Goal: Task Accomplishment & Management: Use online tool/utility

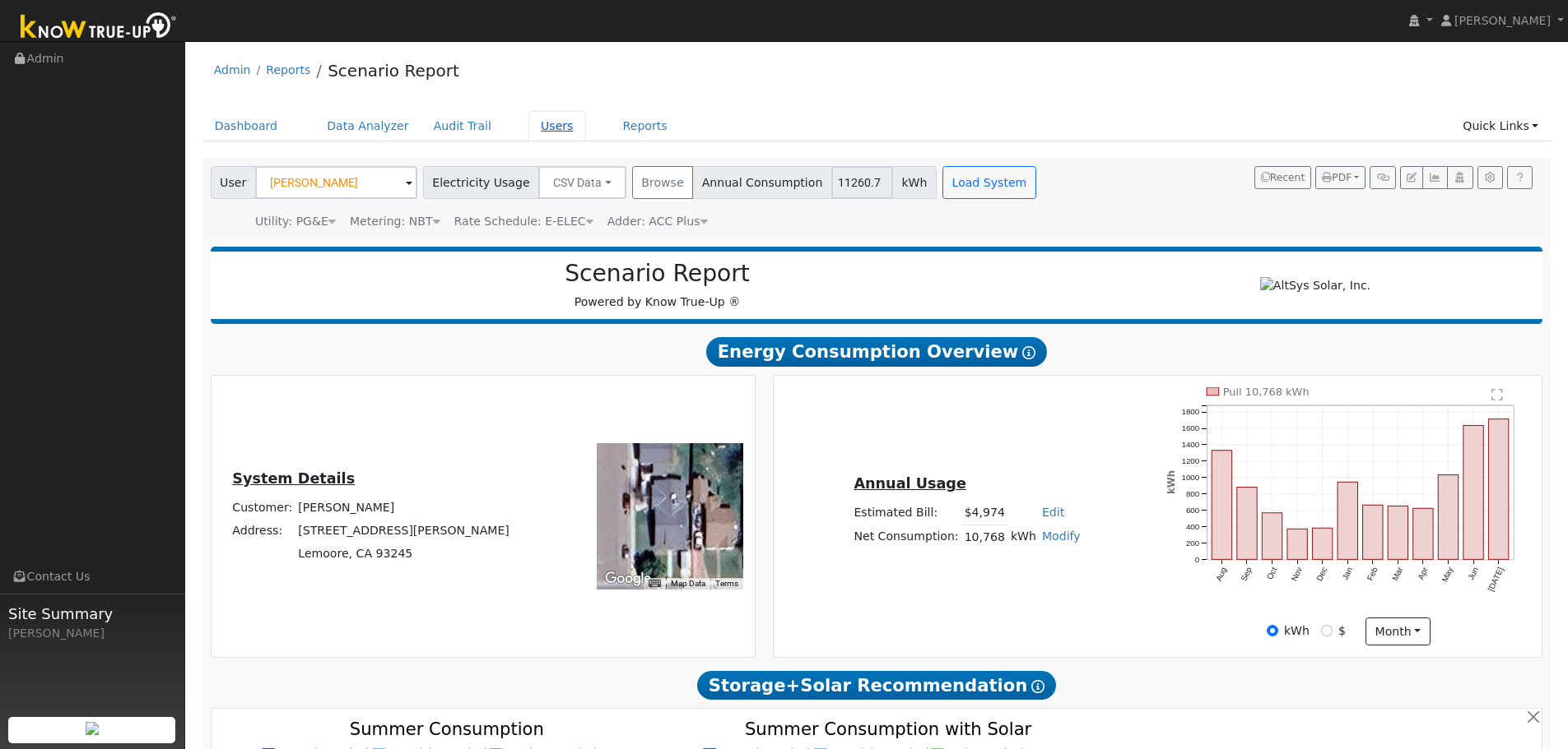
click at [540, 123] on link "Users" at bounding box center [557, 126] width 58 height 30
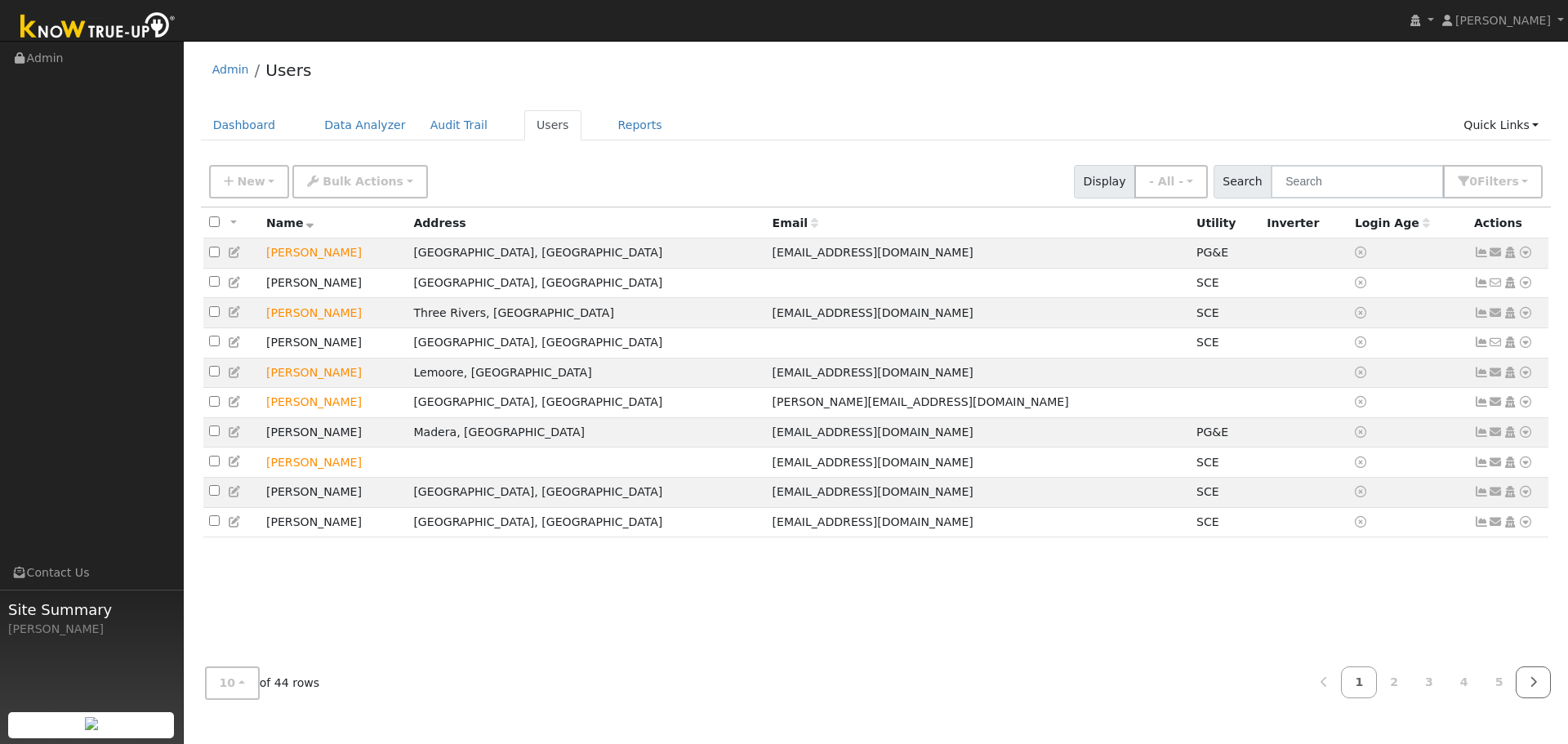
click at [1540, 689] on link at bounding box center [1534, 683] width 35 height 32
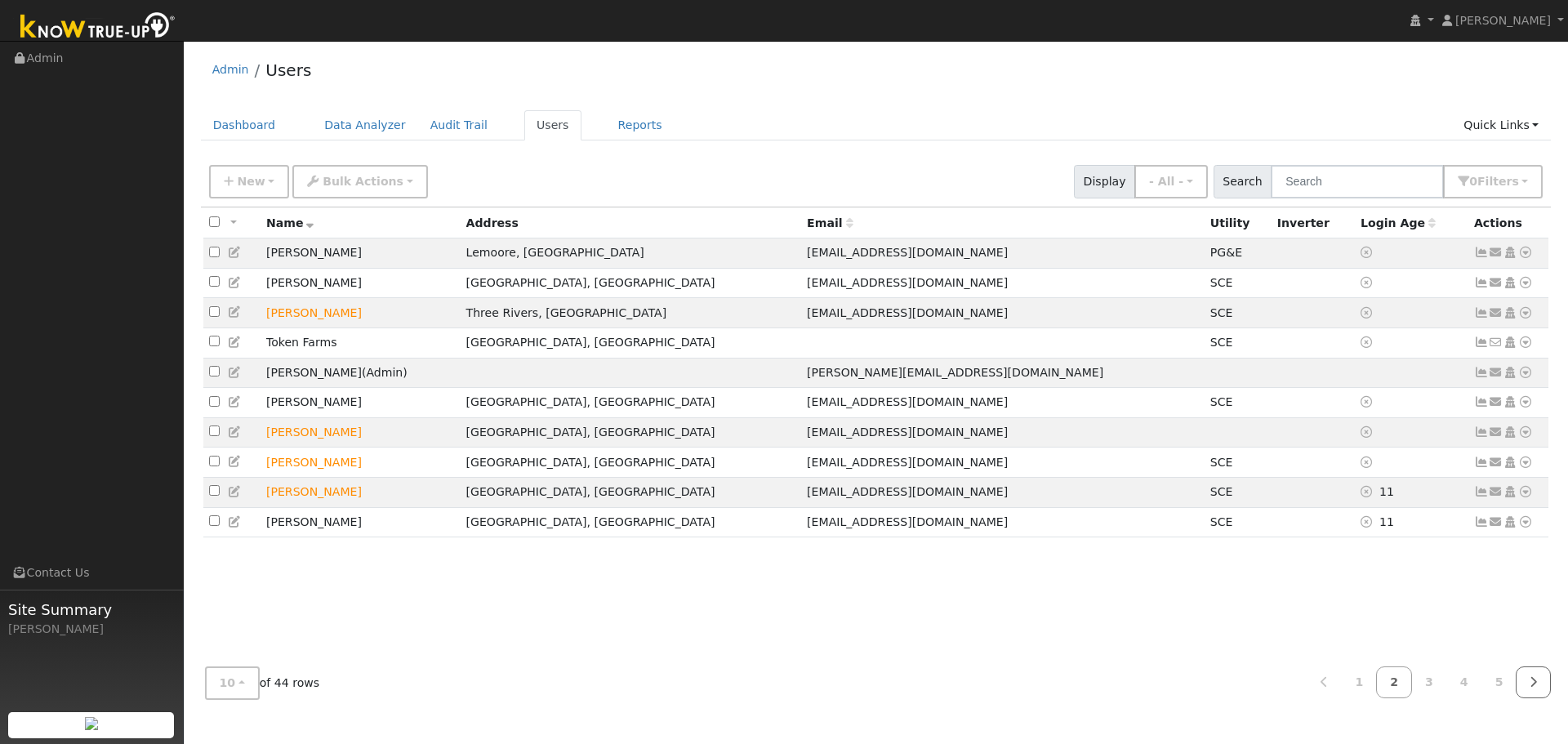
click at [1540, 689] on link at bounding box center [1534, 683] width 35 height 32
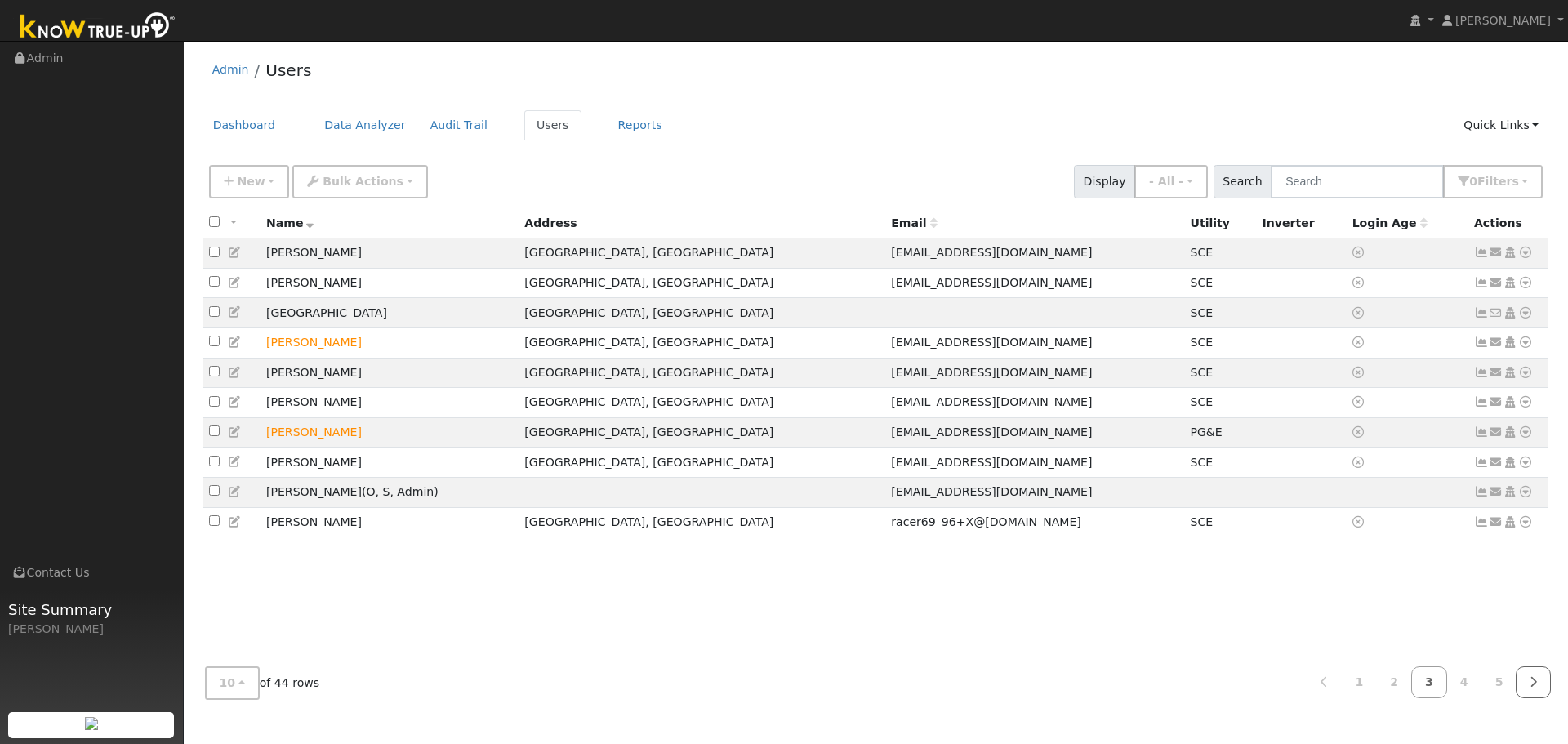
click at [1540, 689] on link at bounding box center [1534, 683] width 35 height 32
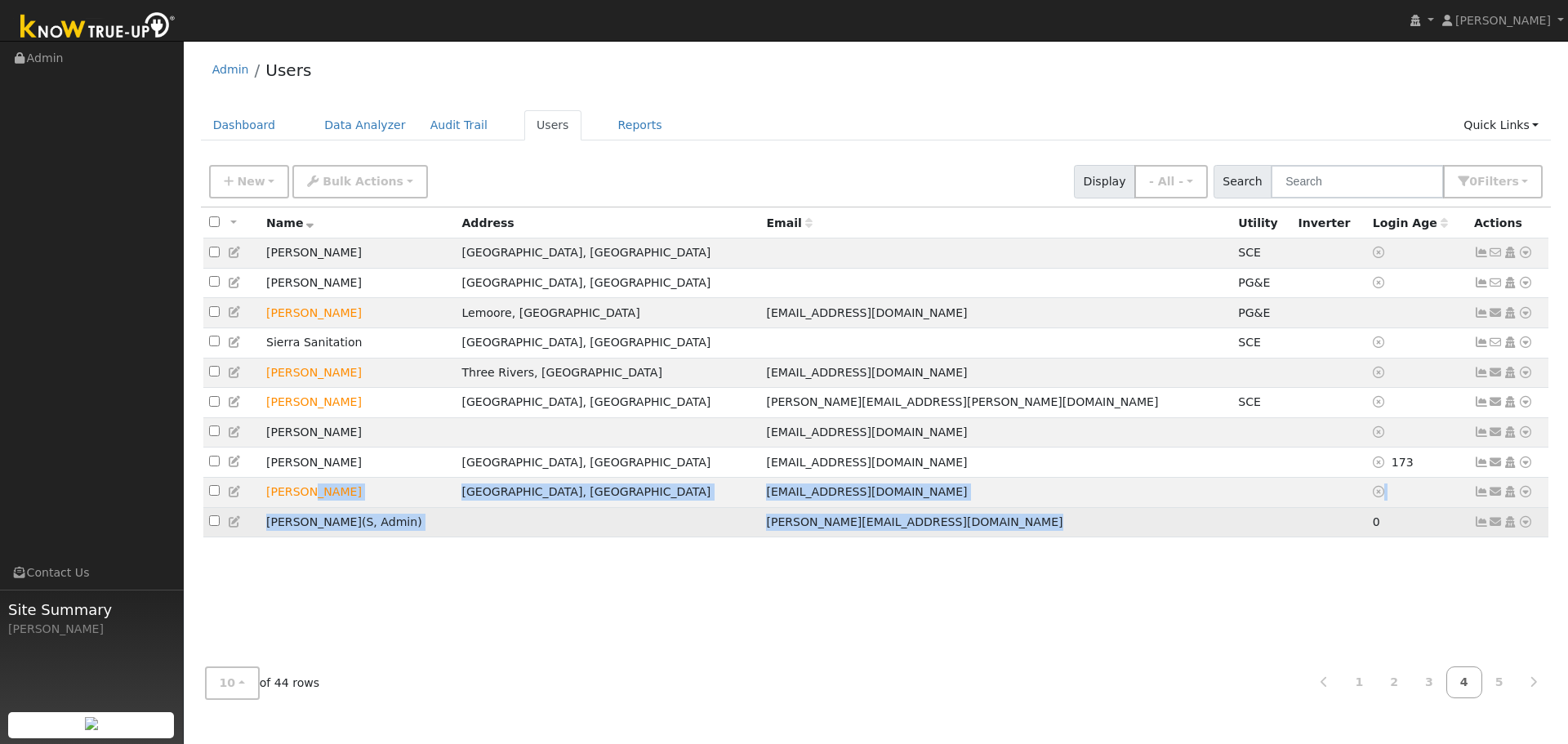
drag, startPoint x: 302, startPoint y: 506, endPoint x: 1285, endPoint y: 542, distance: 983.7
click at [1285, 537] on tbody "[PERSON_NAME], [GEOGRAPHIC_DATA] SCE No email address Send Email... Copy a Link…" at bounding box center [876, 388] width 1346 height 299
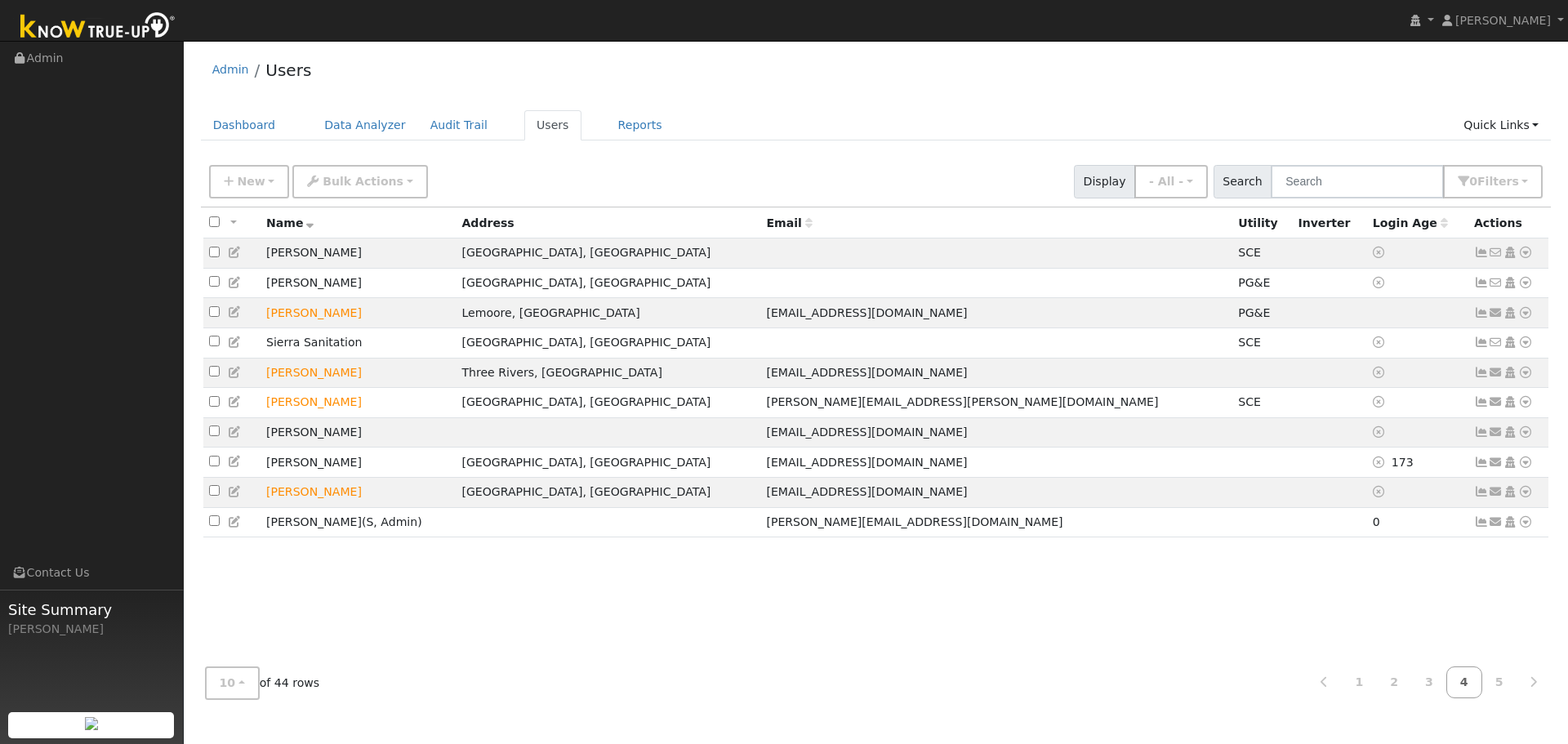
click at [1223, 623] on div "All None All on page None on page Name Address Email Utility Inverter Login Age…" at bounding box center [875, 431] width 1351 height 447
click at [1527, 497] on icon at bounding box center [1526, 491] width 15 height 11
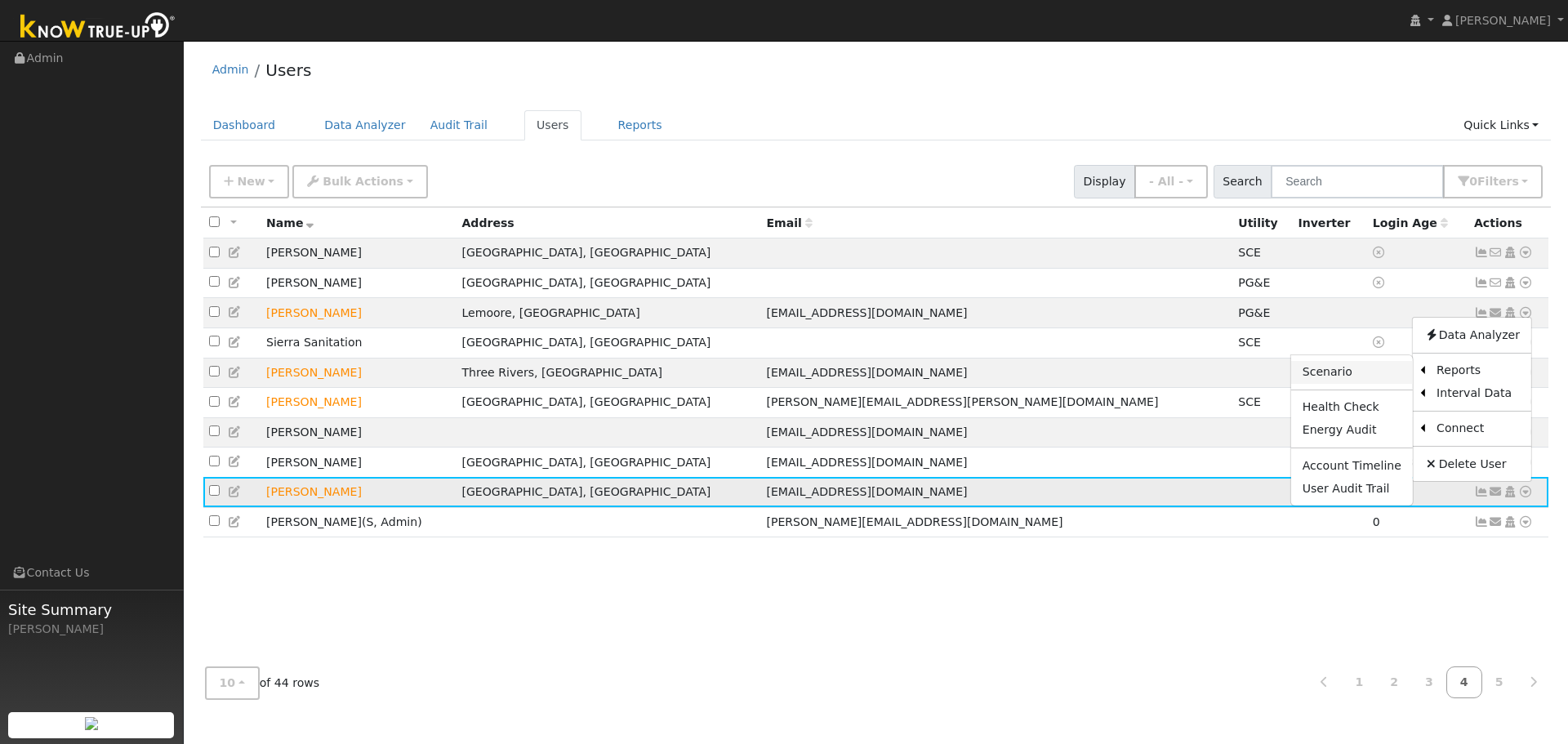
click at [1381, 377] on link "Scenario" at bounding box center [1352, 373] width 122 height 23
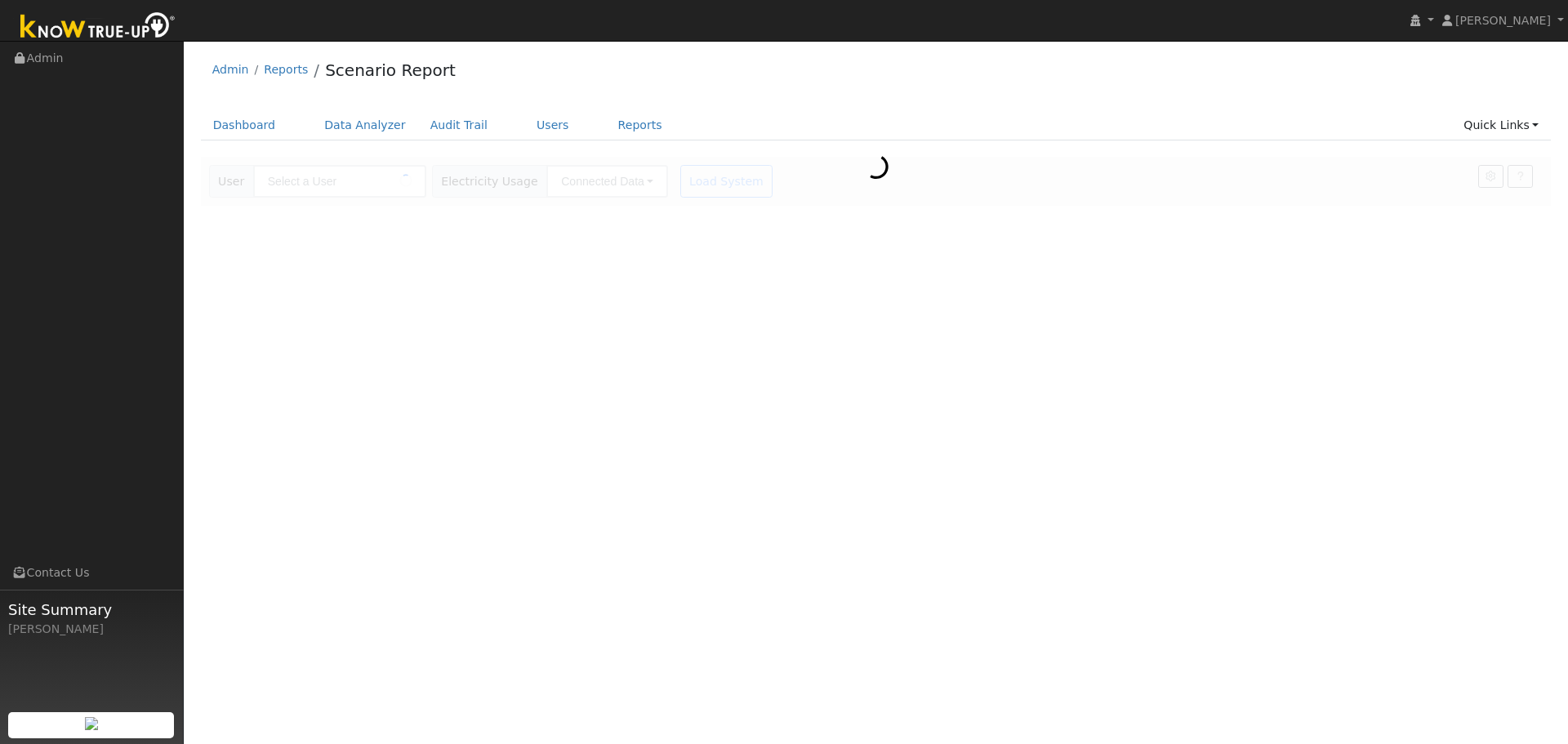
type input "[PERSON_NAME]"
type input "Southern California Edison"
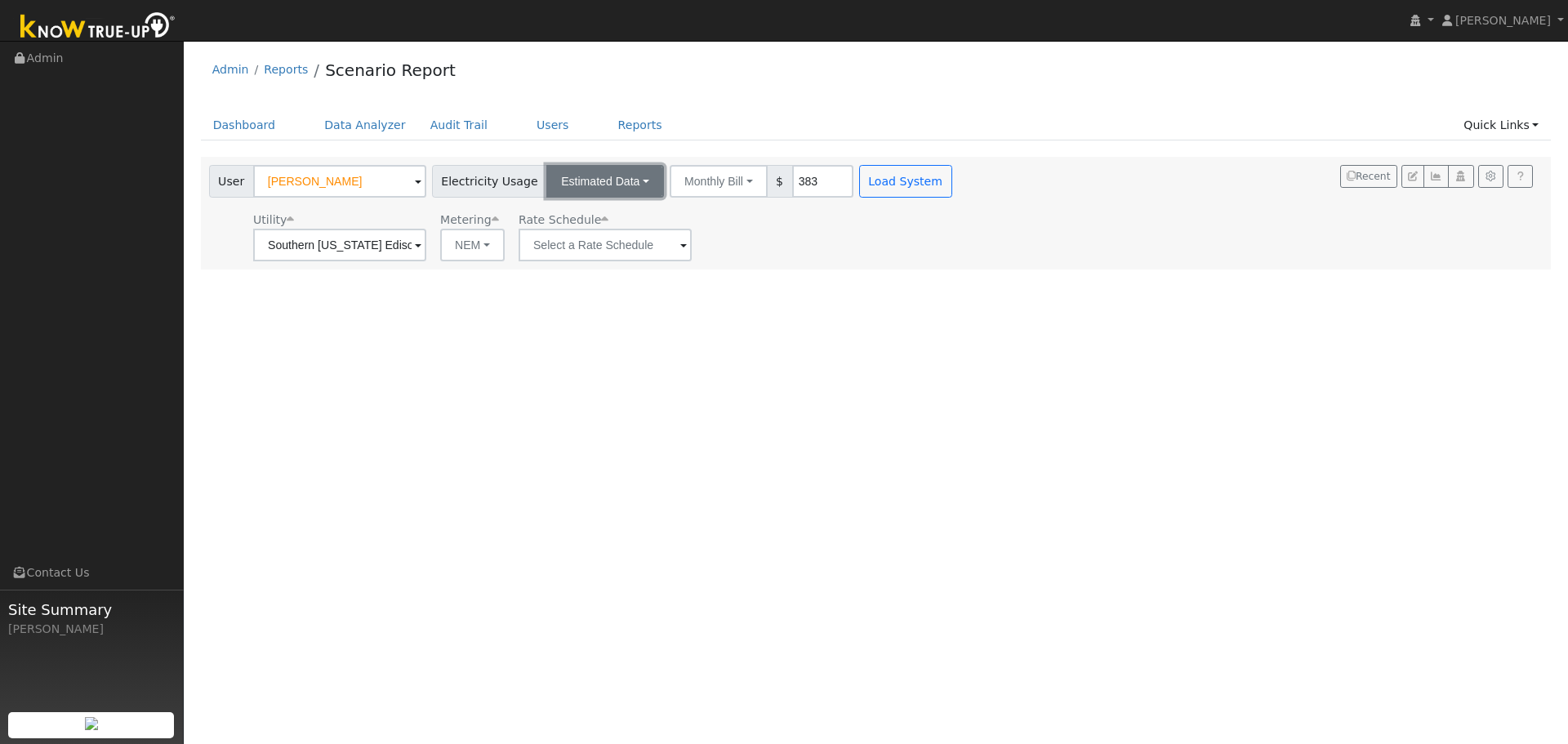
click at [625, 181] on button "Estimated Data" at bounding box center [605, 181] width 117 height 33
click at [599, 222] on link "Connected Data" at bounding box center [605, 217] width 116 height 23
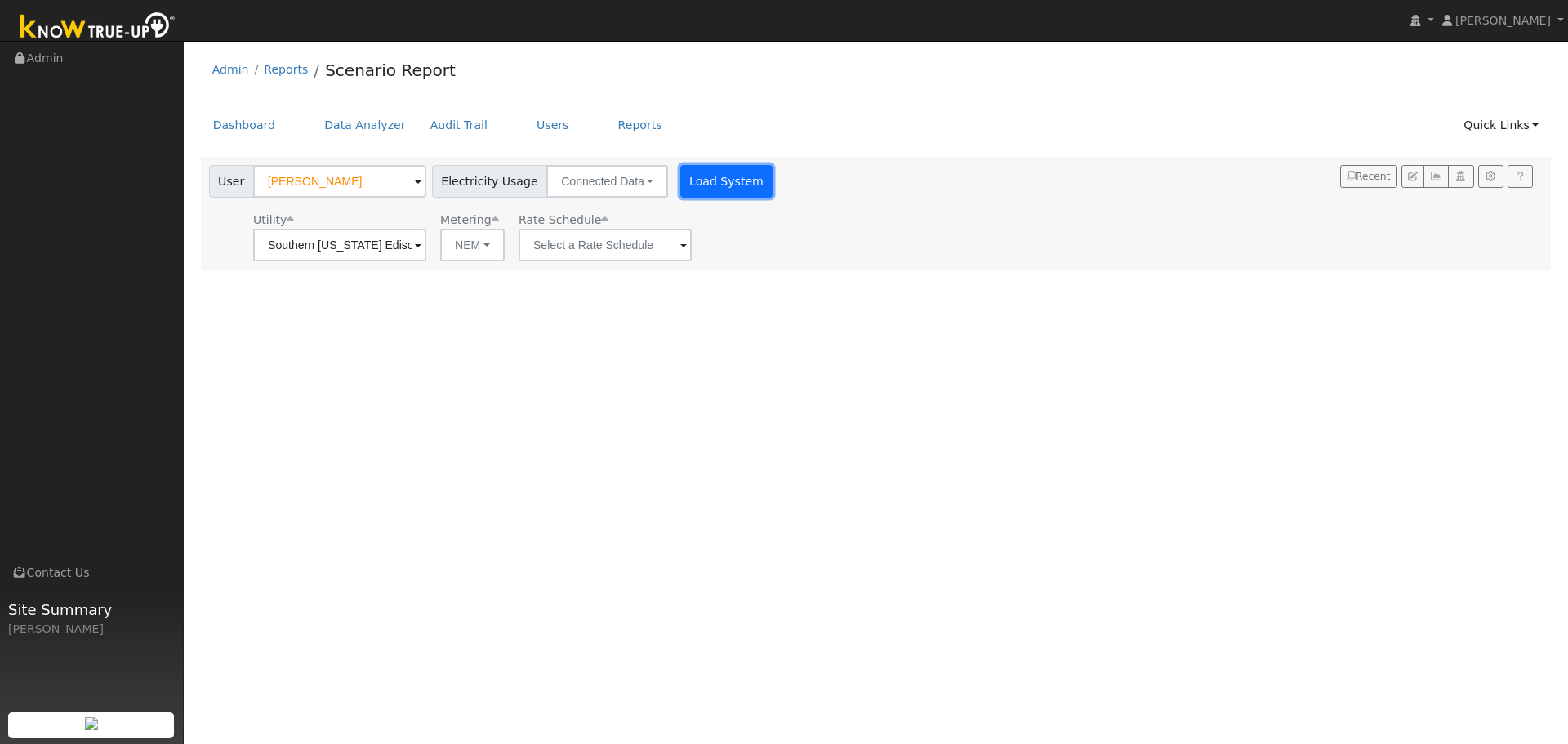
click at [680, 197] on button "Load System" at bounding box center [726, 181] width 93 height 33
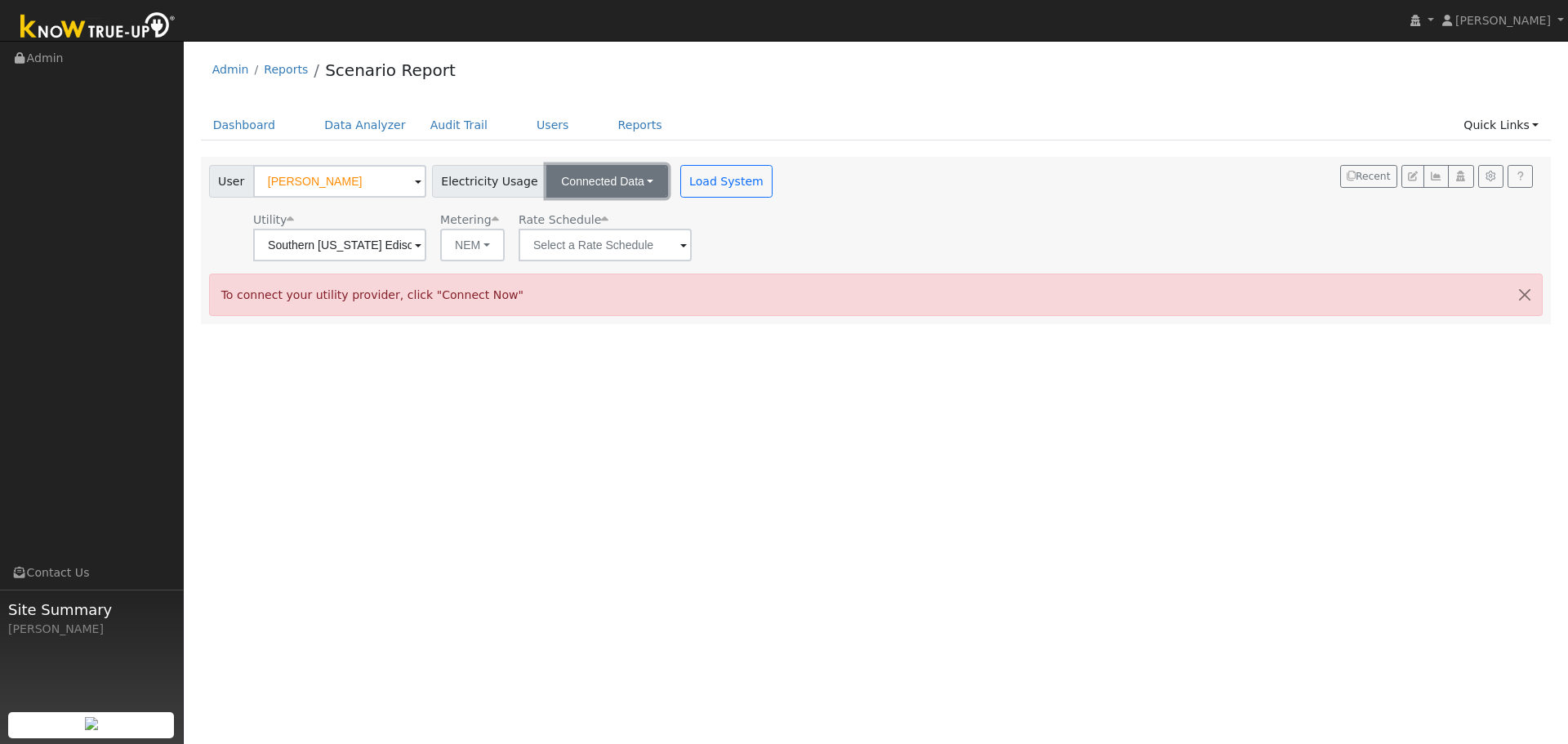
click at [627, 197] on button "Connected Data" at bounding box center [608, 181] width 122 height 33
click at [481, 249] on button "NEM" at bounding box center [472, 245] width 64 height 33
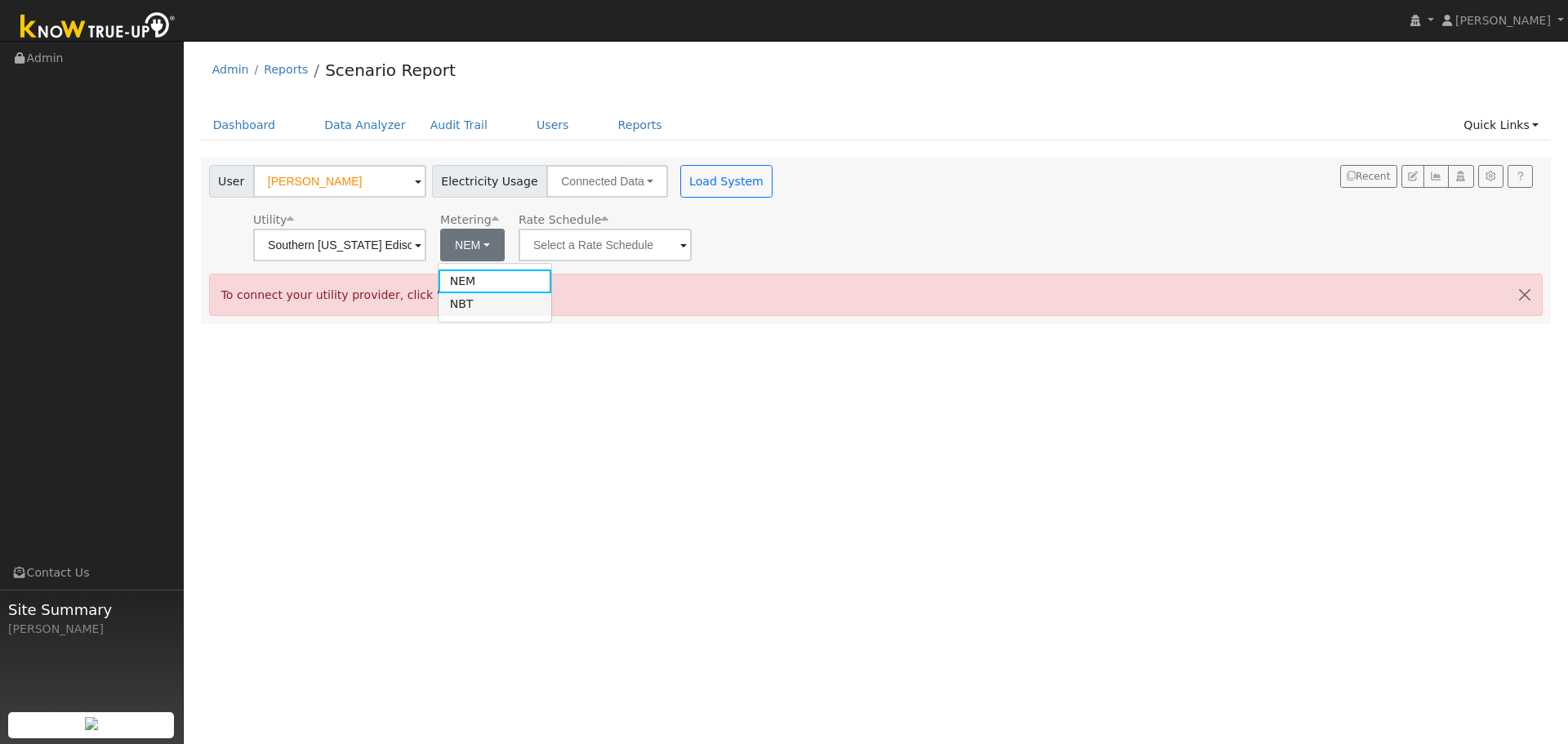
click at [476, 299] on link "NBT" at bounding box center [496, 305] width 114 height 23
type input "TOU-D-PRIME"
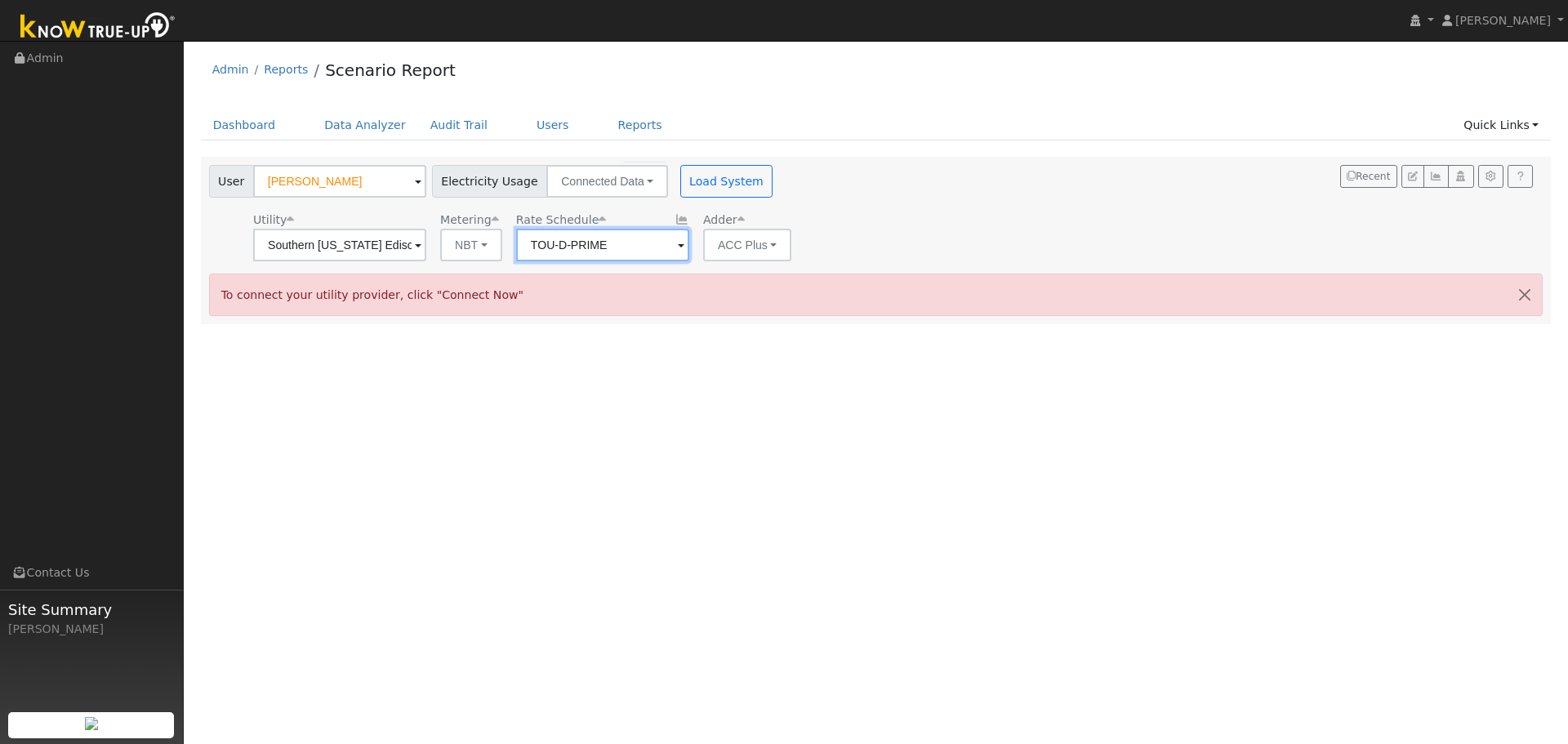
click at [427, 249] on input "TOU-D-PRIME" at bounding box center [340, 245] width 173 height 33
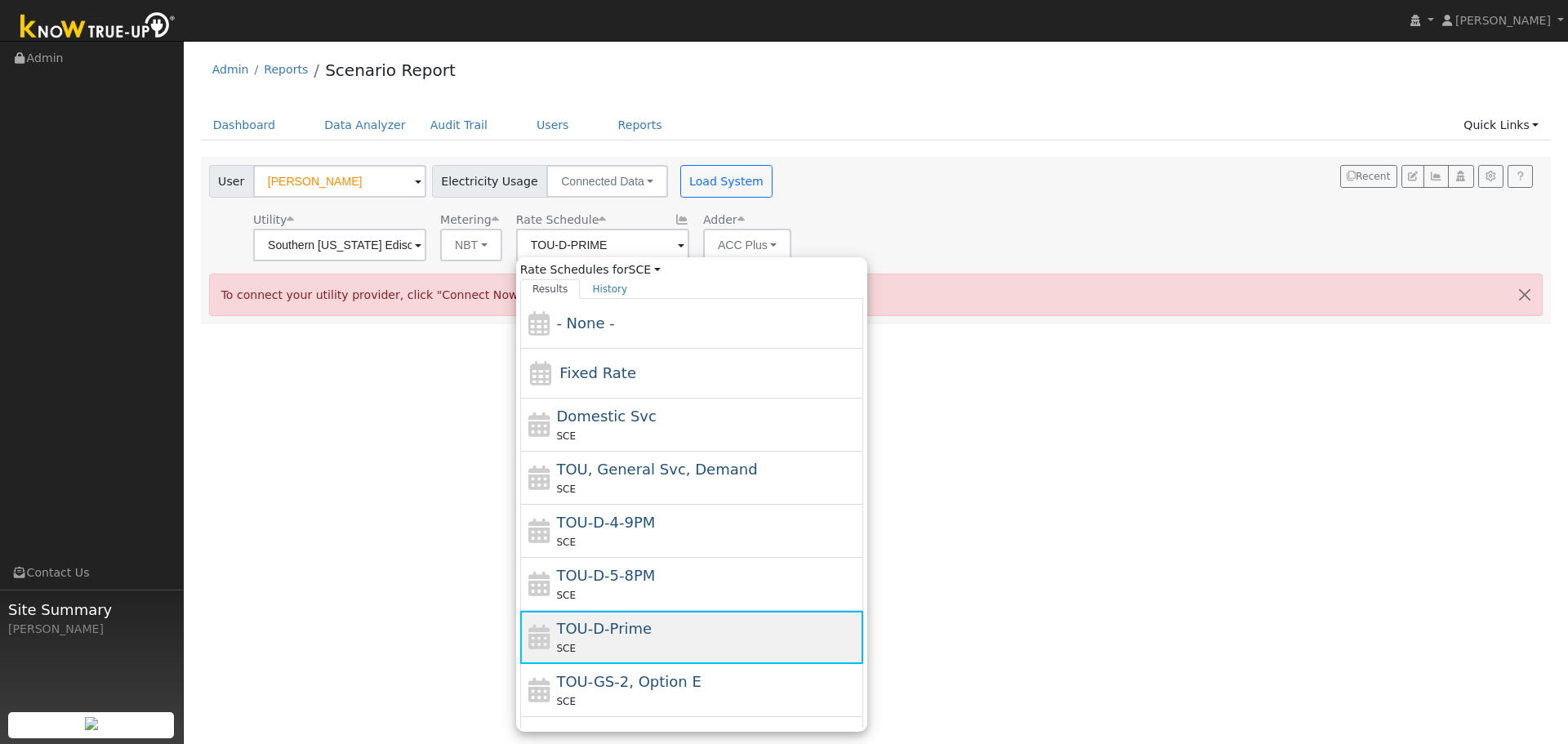
click at [682, 639] on div "TOU-D-Prime SCE" at bounding box center [708, 637] width 303 height 39
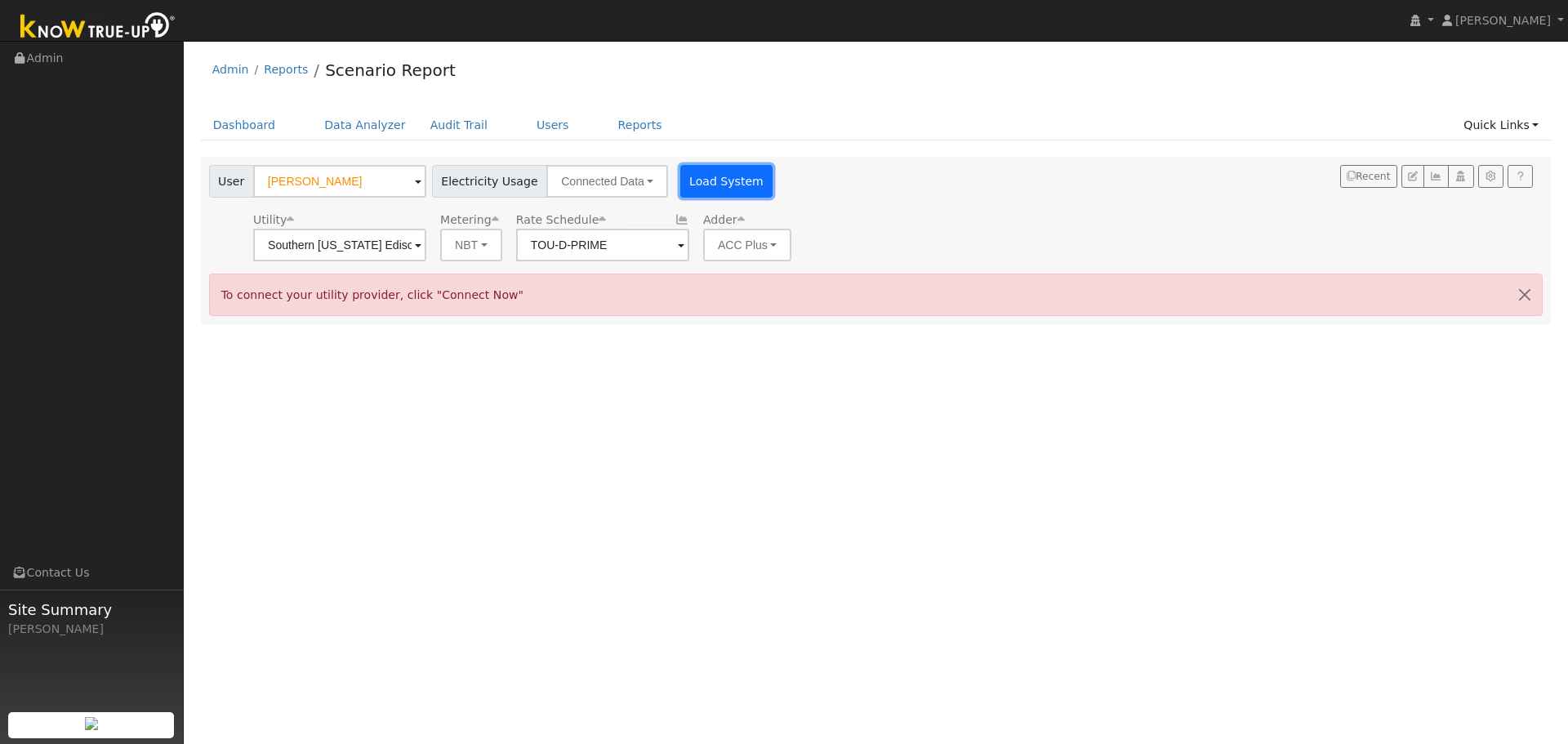
click at [717, 169] on button "Load System" at bounding box center [726, 181] width 93 height 33
click at [716, 181] on button "Load System" at bounding box center [726, 181] width 93 height 33
click at [646, 186] on button "Connected Data" at bounding box center [608, 181] width 122 height 33
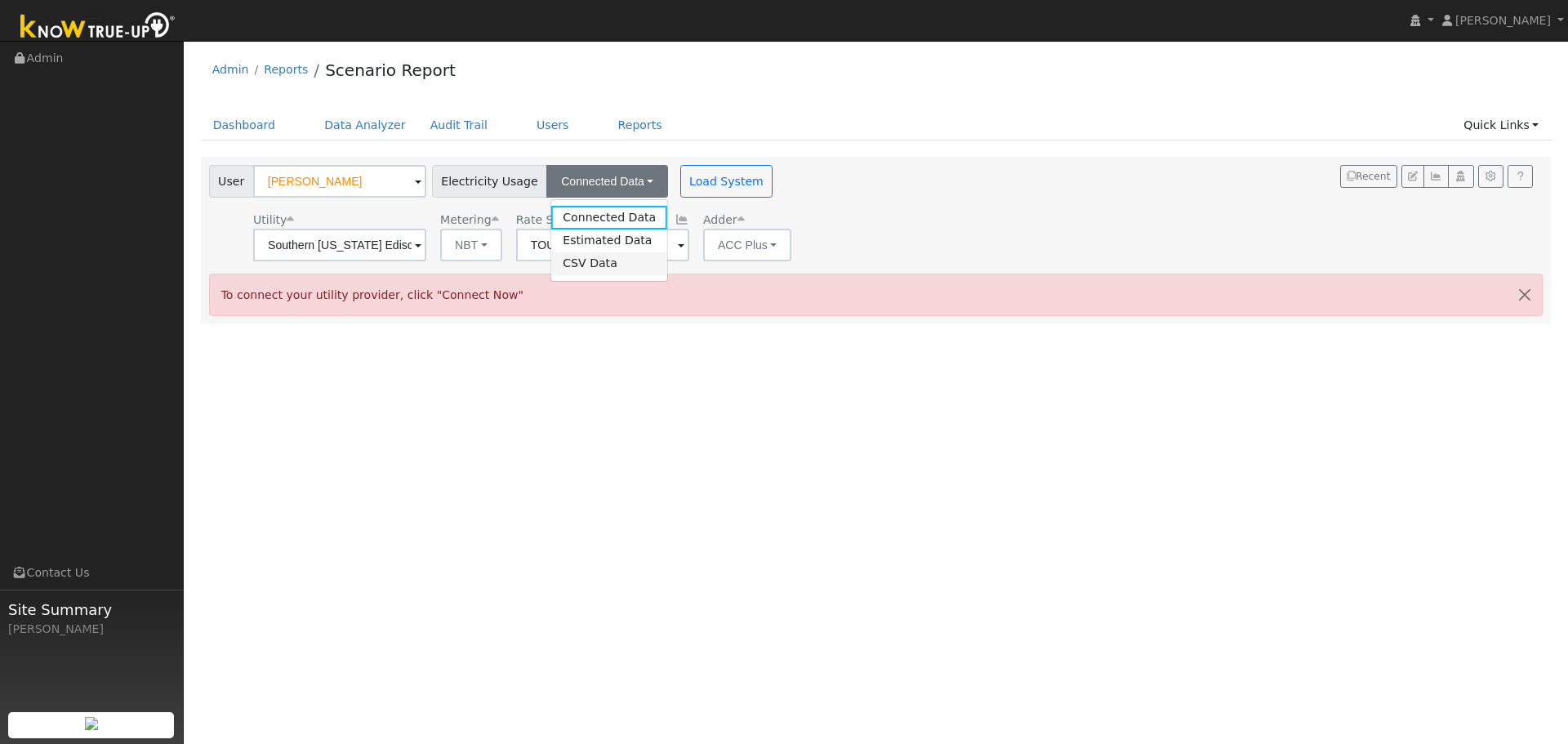
click at [617, 269] on link "CSV Data" at bounding box center [609, 264] width 116 height 23
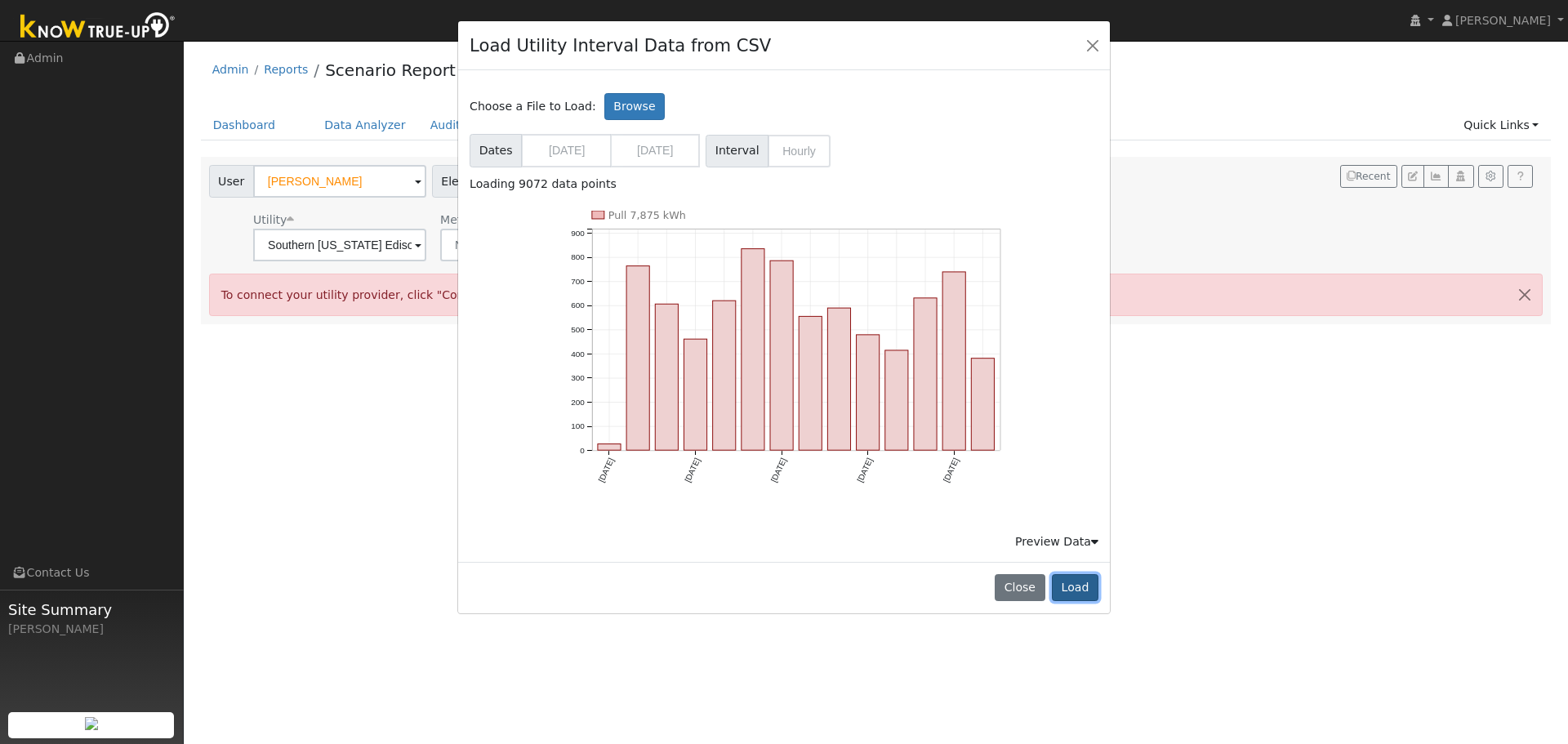
click at [1085, 595] on button "Load" at bounding box center [1075, 588] width 47 height 27
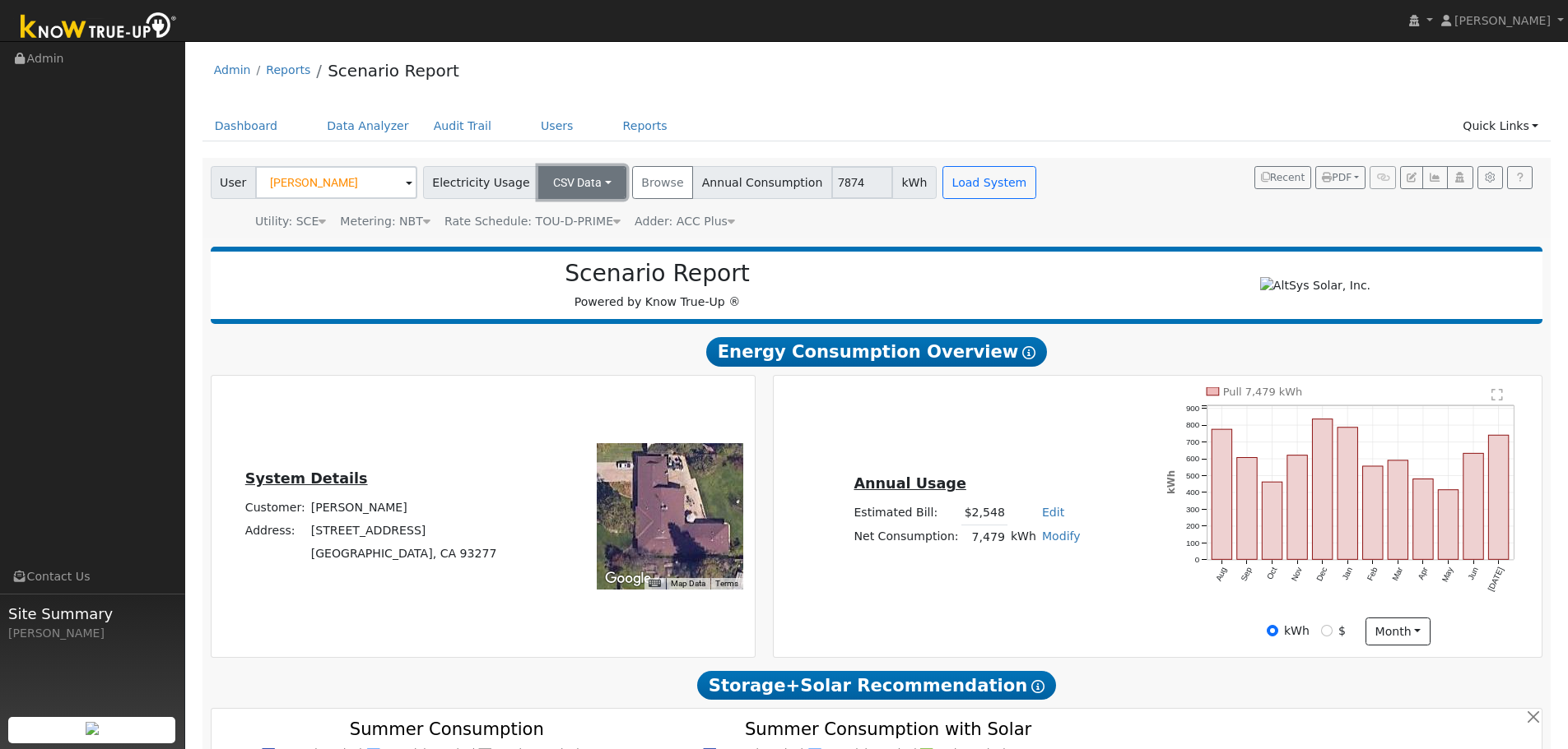
click at [594, 197] on button "CSV Data" at bounding box center [582, 182] width 88 height 33
click at [557, 262] on link "CSV Data" at bounding box center [566, 266] width 117 height 23
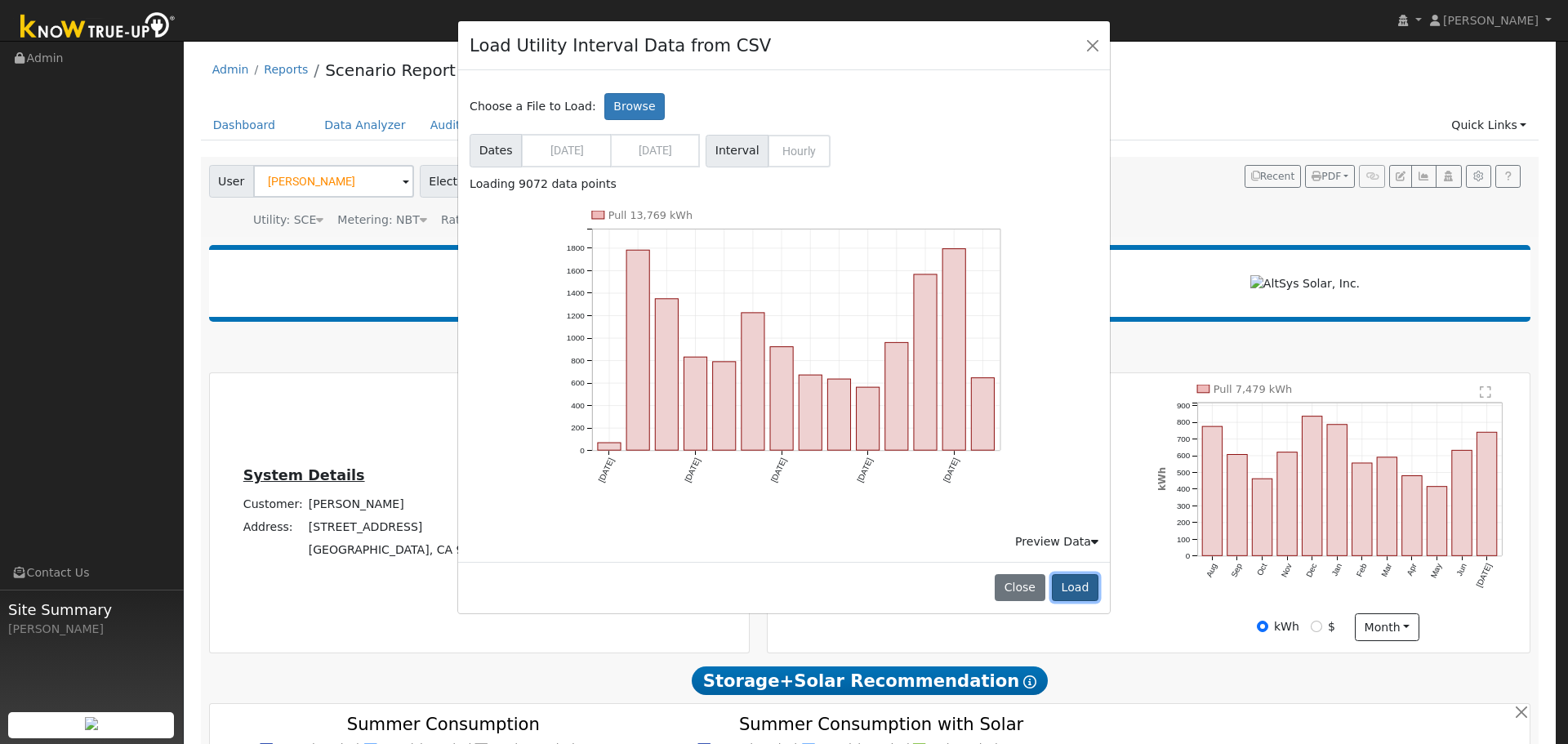
click at [1080, 583] on button "Load" at bounding box center [1075, 588] width 47 height 27
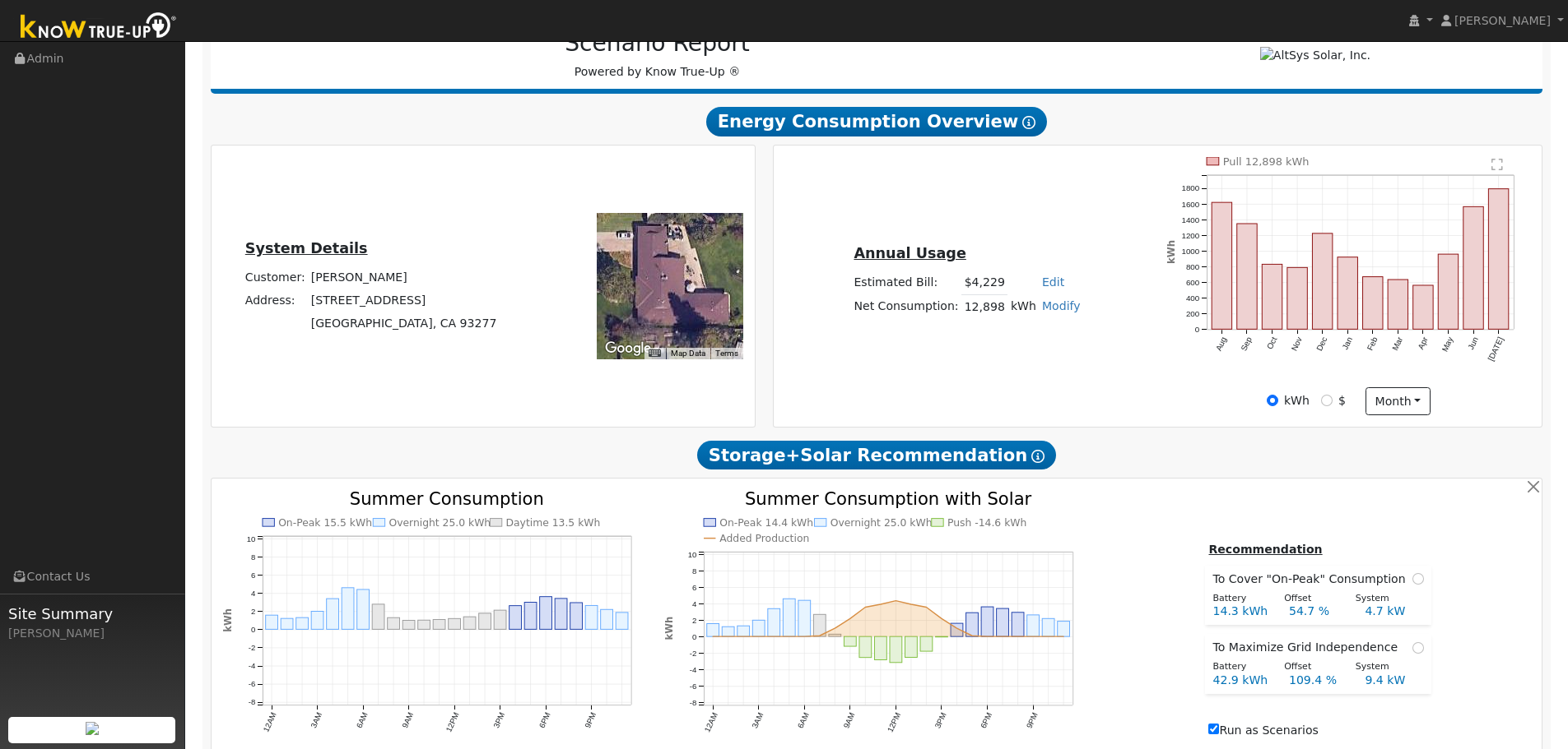
scroll to position [494, 0]
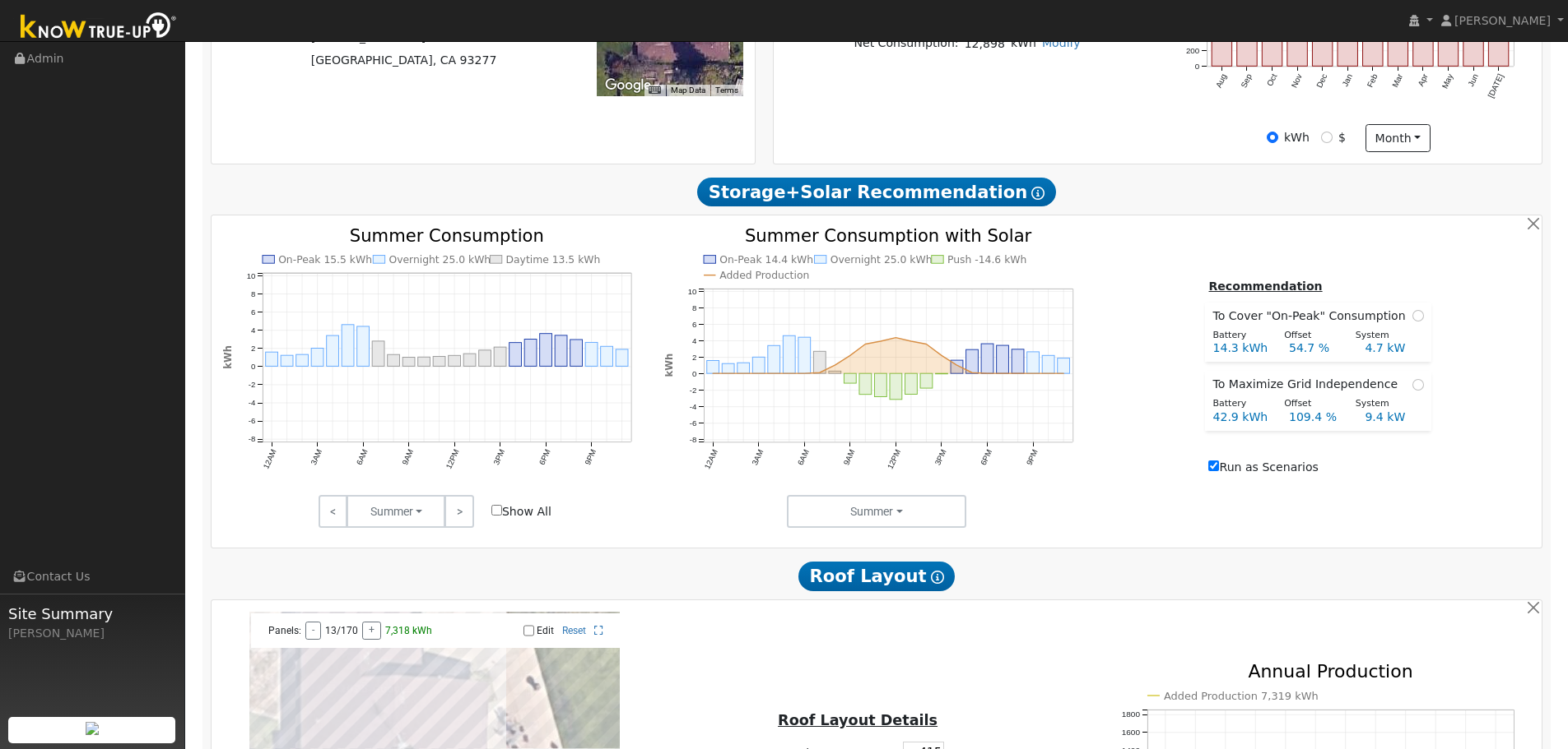
click at [1412, 393] on span at bounding box center [1418, 384] width 12 height 17
radio input "true"
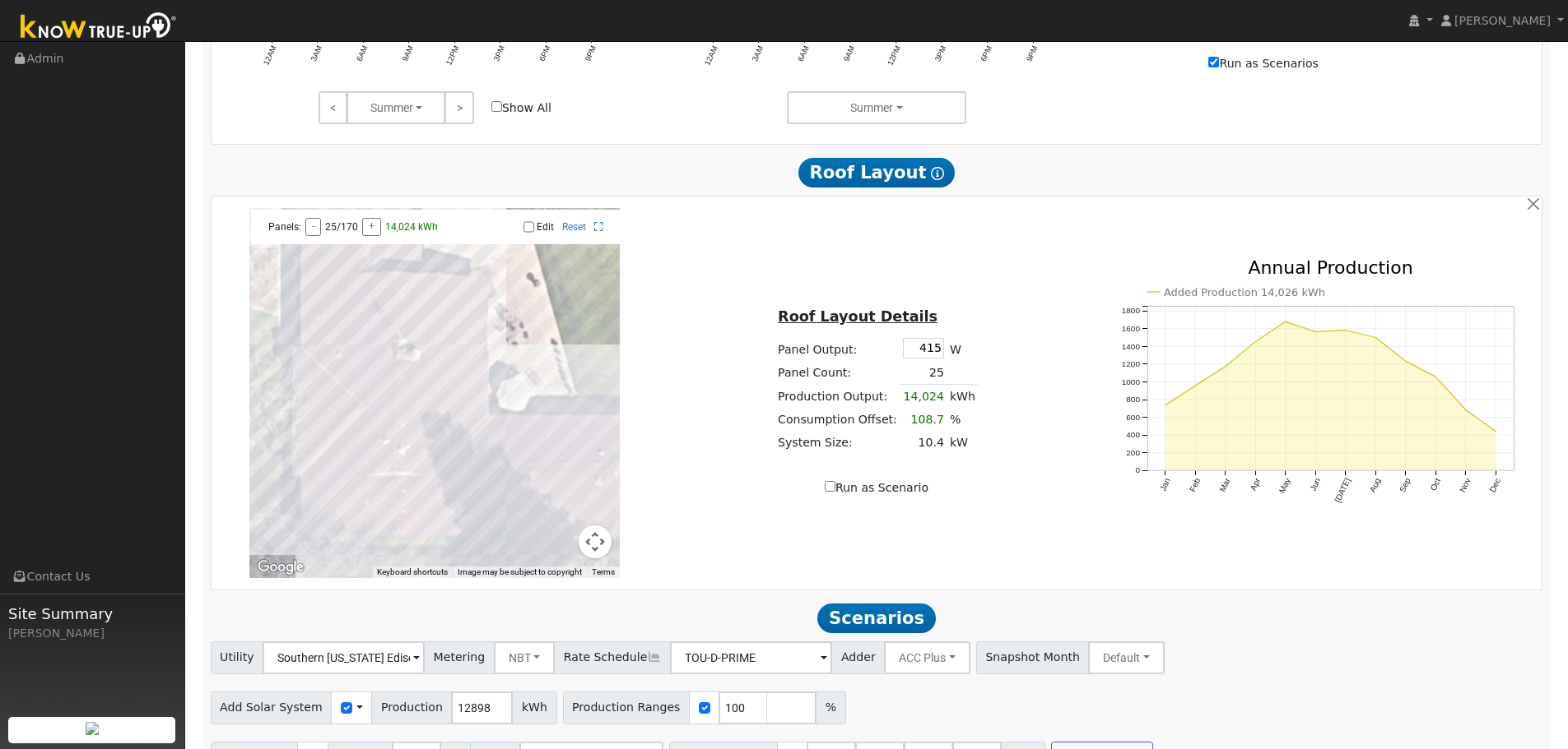
scroll to position [947, 0]
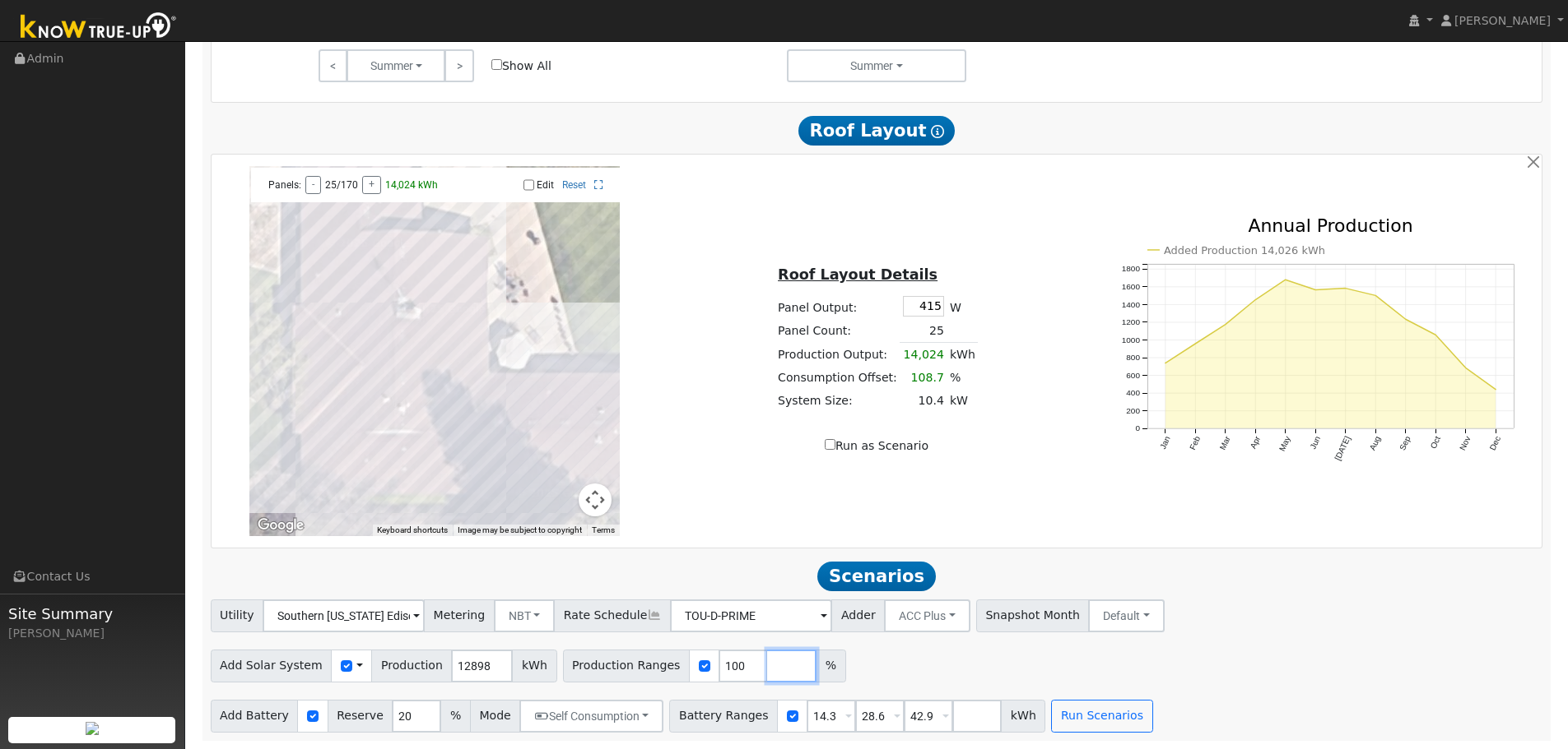
click at [781, 669] on input "number" at bounding box center [791, 666] width 49 height 33
type input "125"
click at [912, 676] on div "Add Solar System Use CSV Data Production 12898 kWh Production Ranges 100 125 %" at bounding box center [877, 663] width 1338 height 38
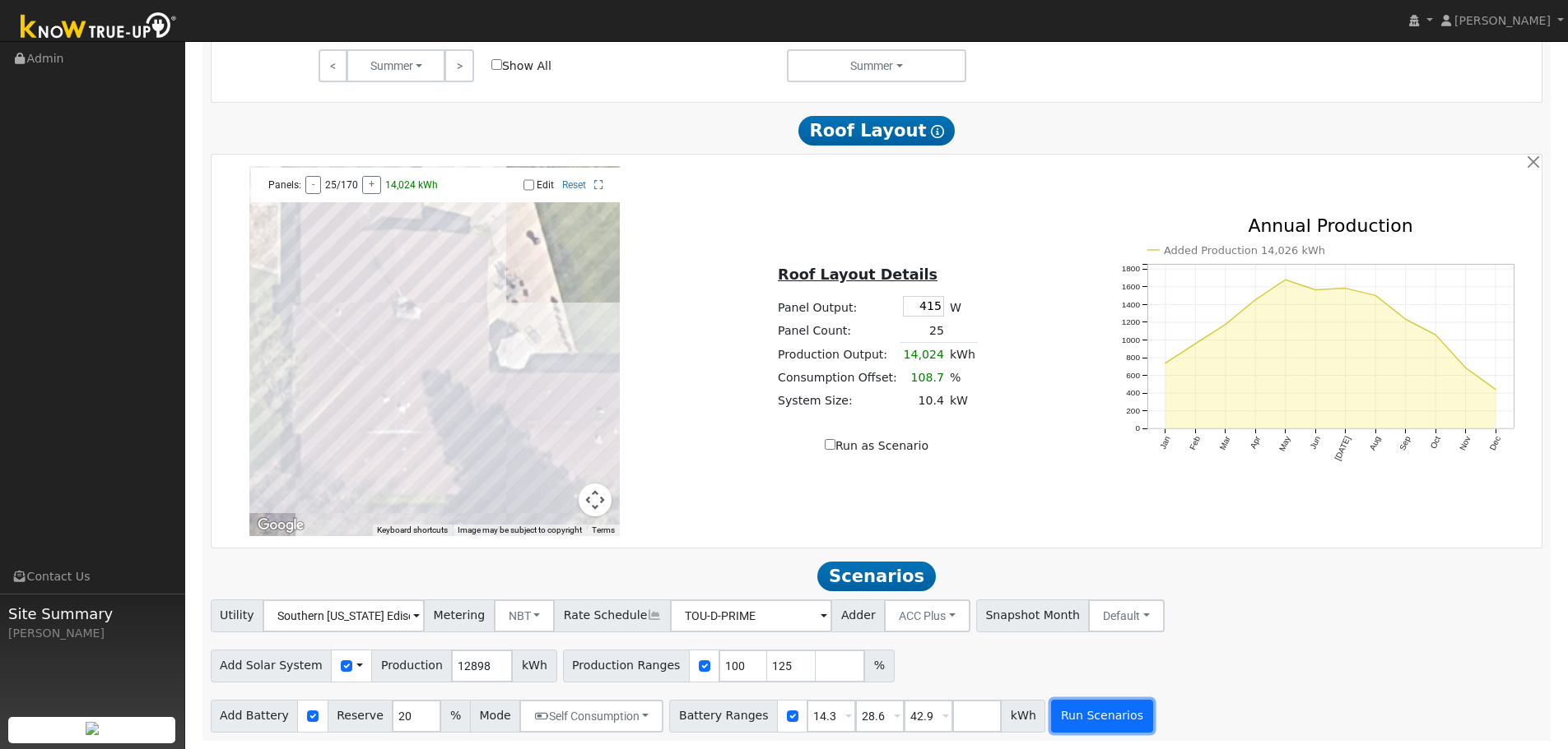
click at [1087, 710] on button "Run Scenarios" at bounding box center [1102, 716] width 101 height 33
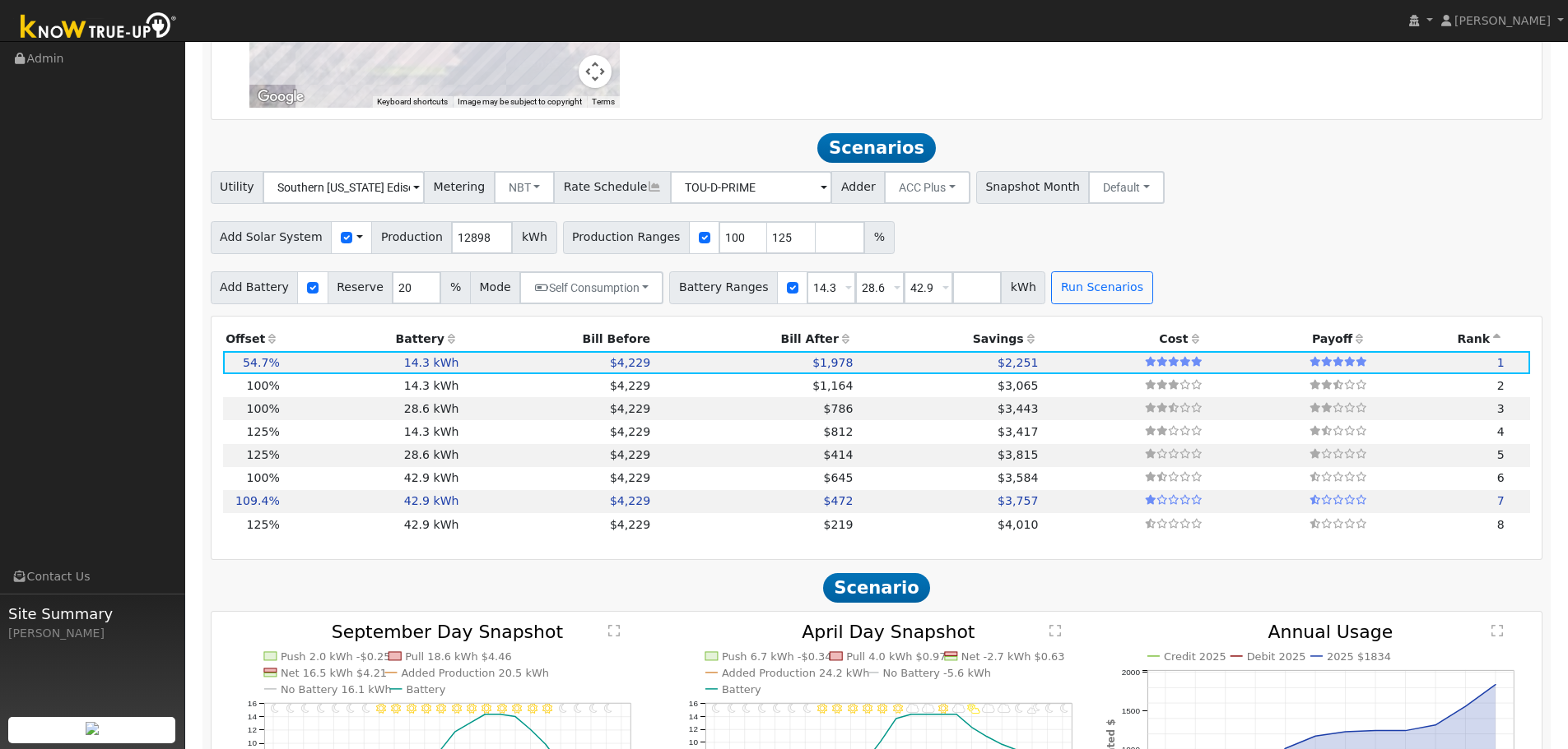
scroll to position [1376, 0]
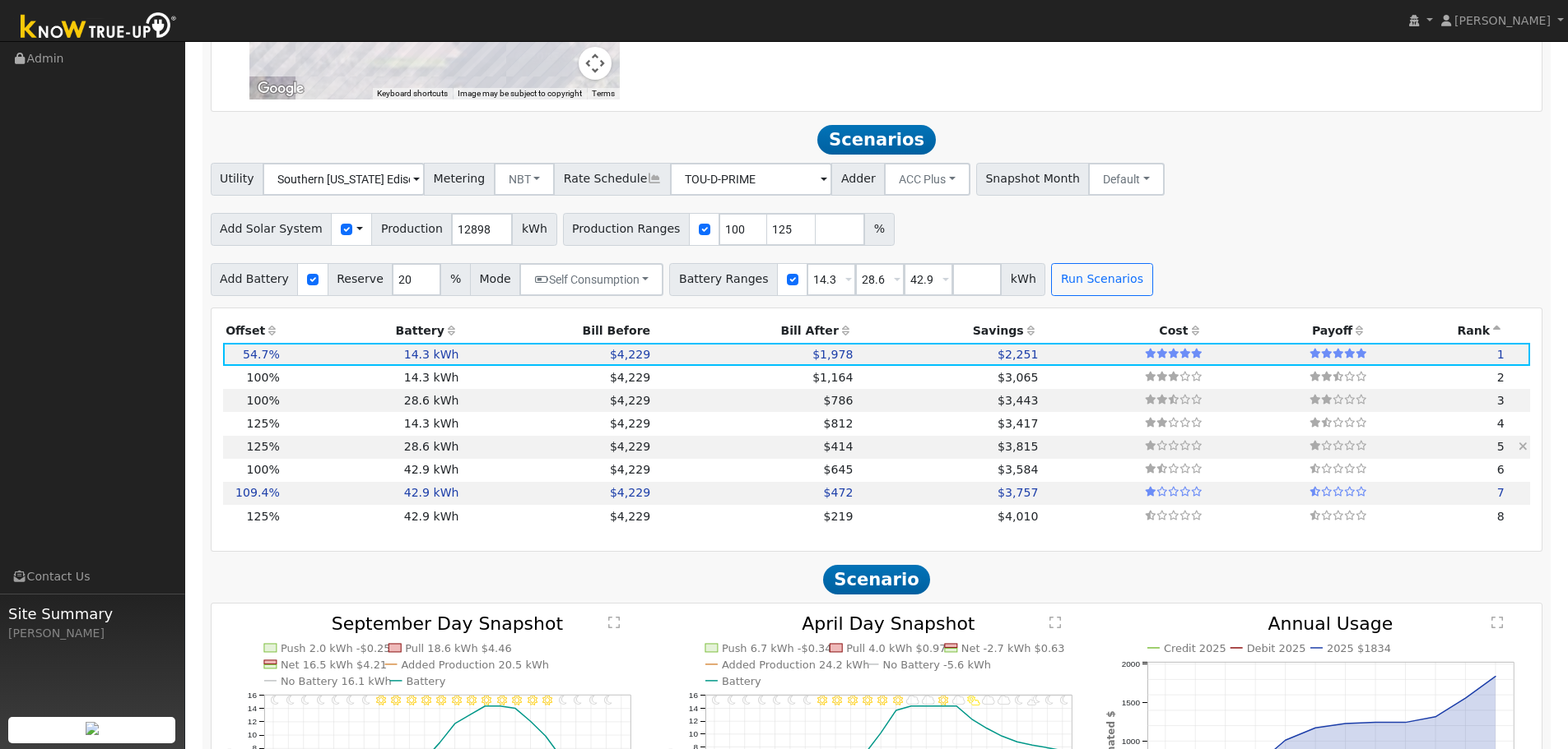
click at [777, 450] on td "$414" at bounding box center [754, 447] width 202 height 23
type input "10.7"
type input "$34,931"
type input "$11,010"
type input "$13,782"
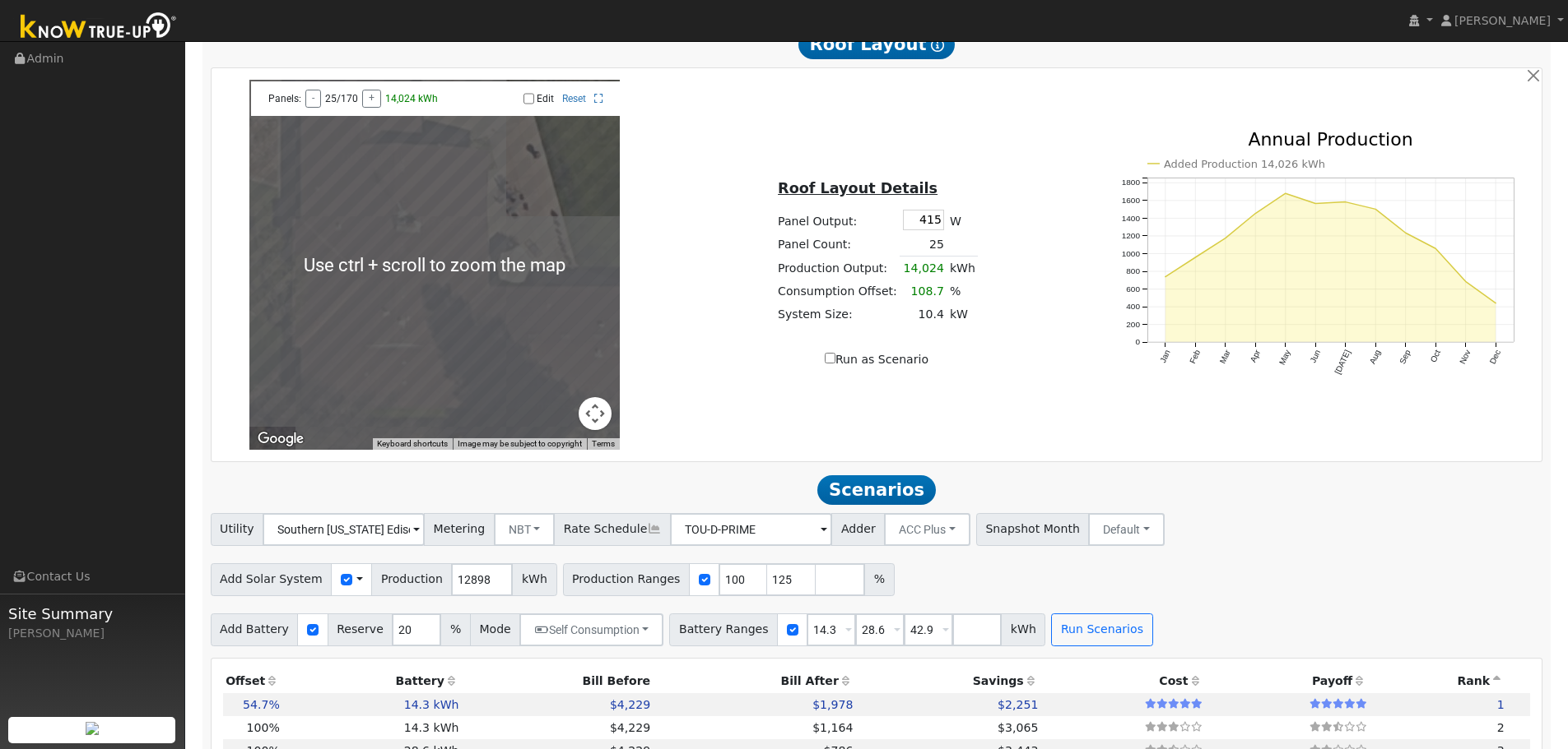
scroll to position [1036, 0]
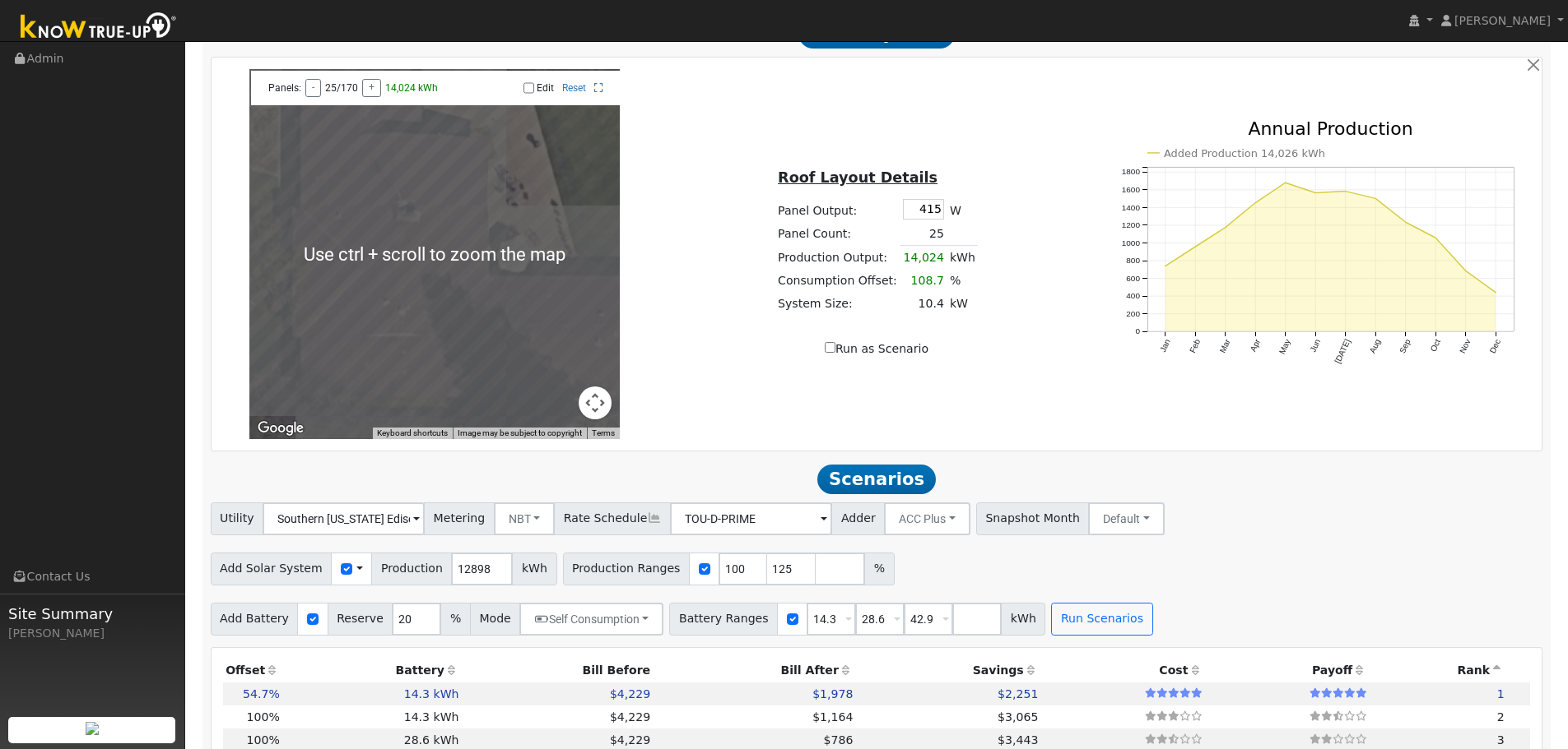
click at [590, 420] on button "Map camera controls" at bounding box center [594, 403] width 33 height 33
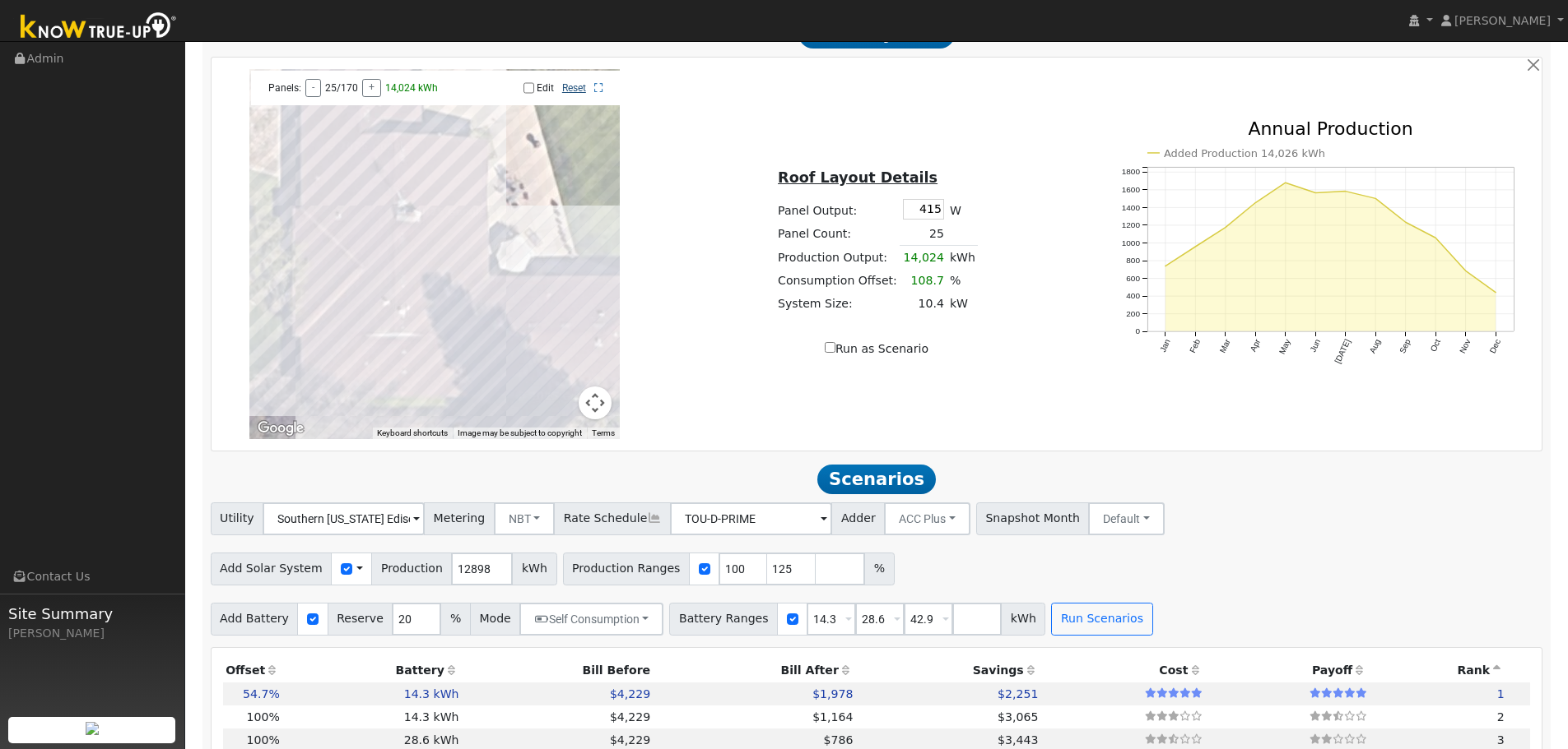
click at [572, 93] on link "Reset" at bounding box center [574, 87] width 24 height 12
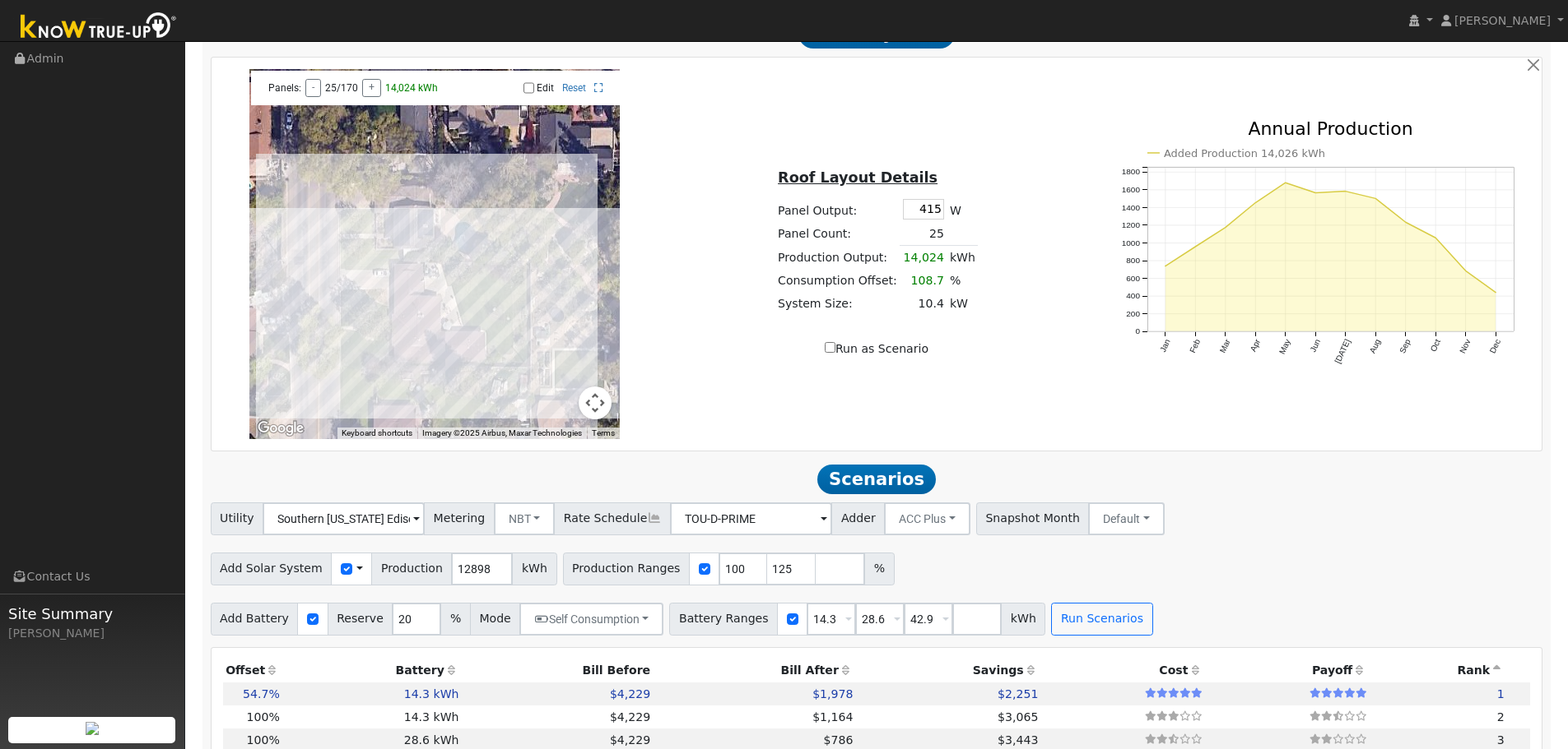
drag, startPoint x: 529, startPoint y: 193, endPoint x: 451, endPoint y: 326, distance: 154.2
click at [451, 326] on div at bounding box center [434, 254] width 370 height 370
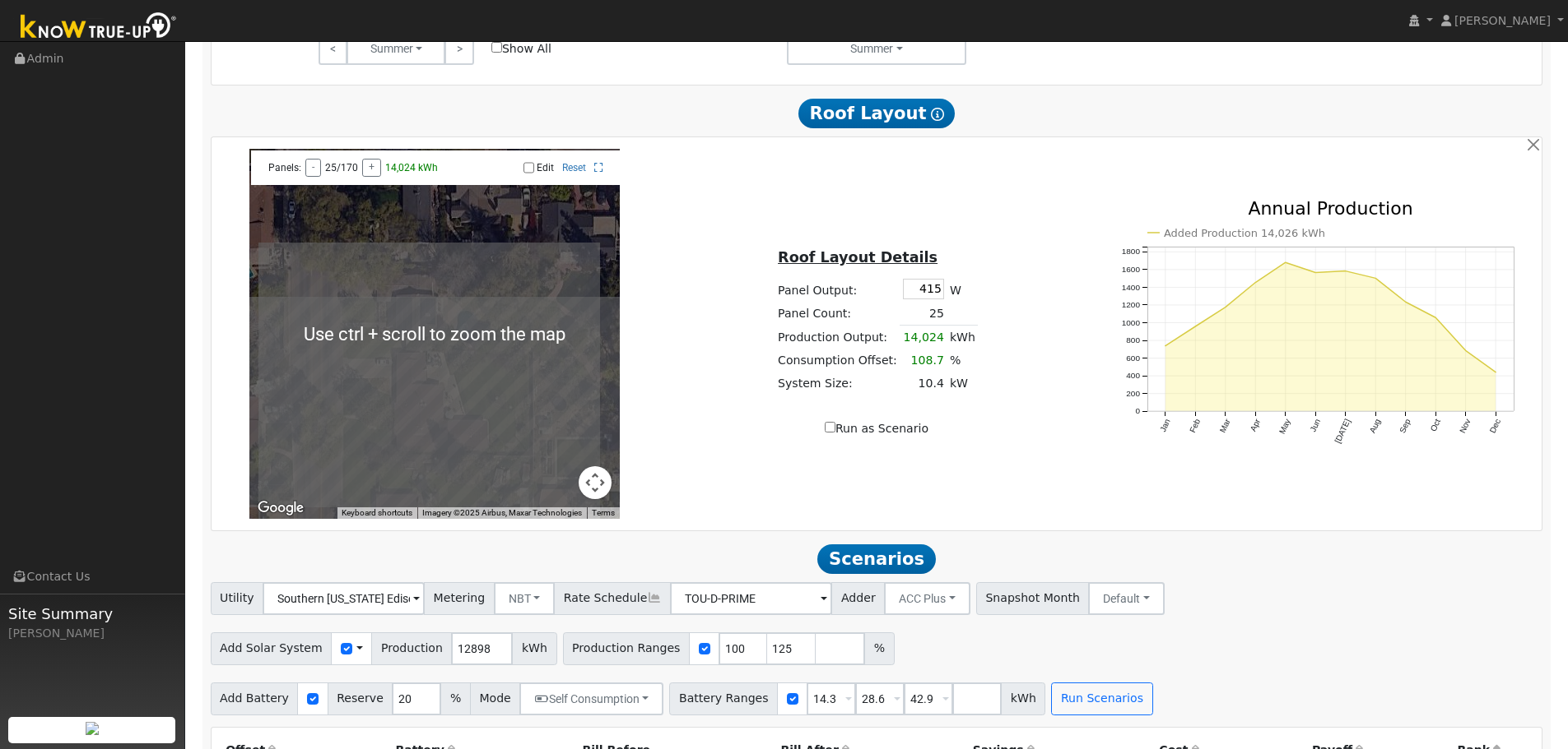
scroll to position [954, 0]
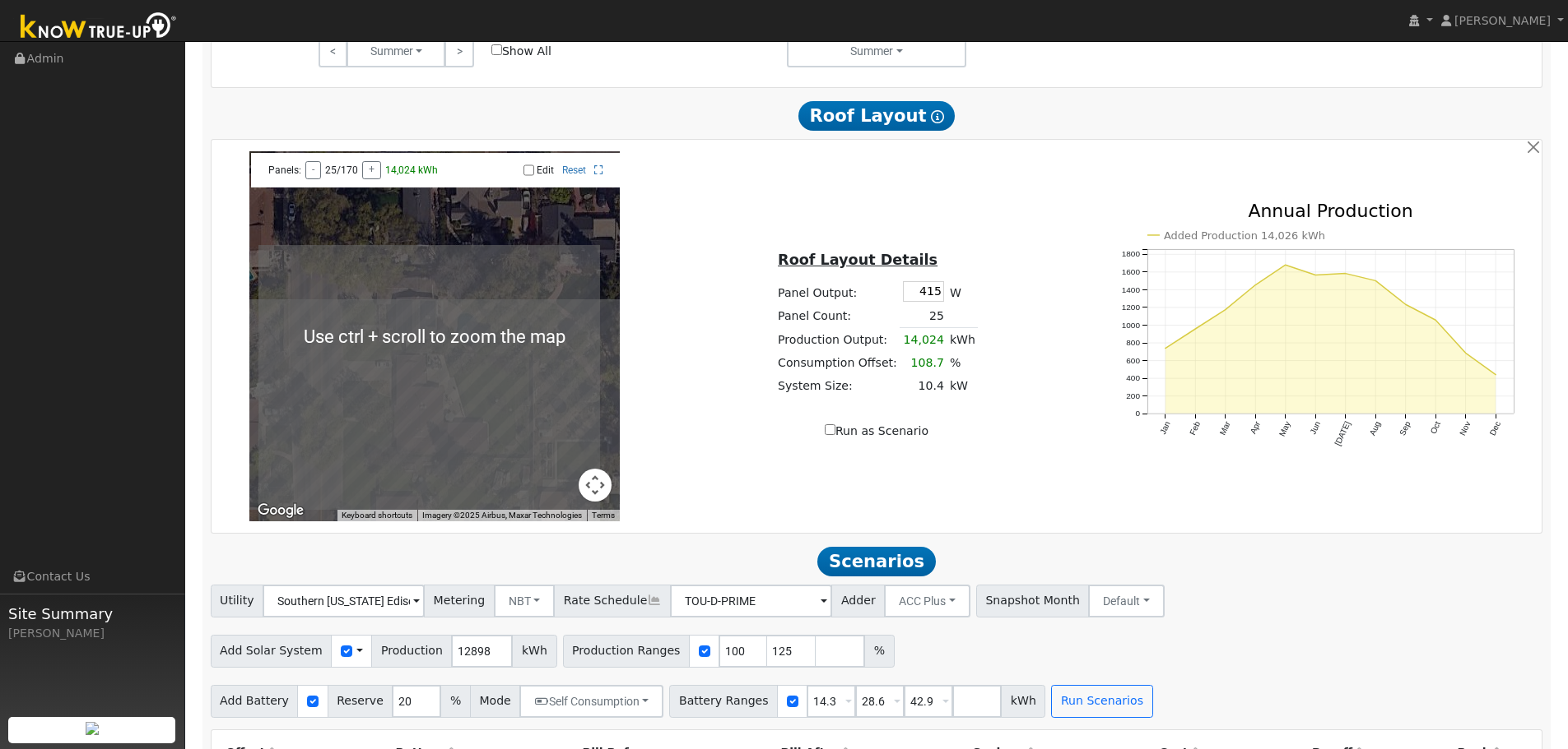
click at [666, 311] on div "Roof Layout Details Panel Output: 415 W Panel Count: 25 Production Output: 14,0…" at bounding box center [877, 336] width 442 height 207
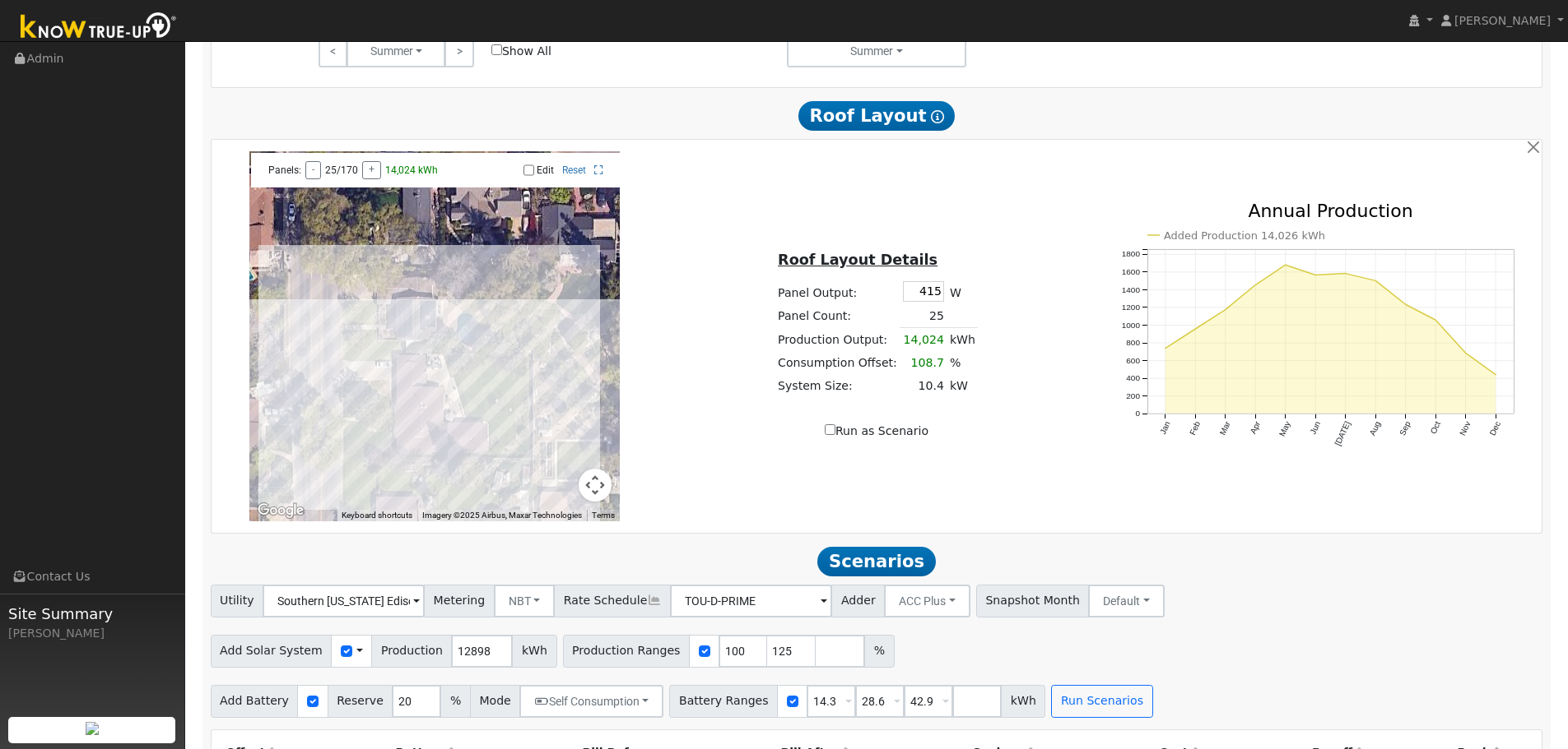
click at [606, 490] on button "Map camera controls" at bounding box center [594, 485] width 33 height 33
click at [560, 420] on button "Zoom in" at bounding box center [554, 403] width 33 height 33
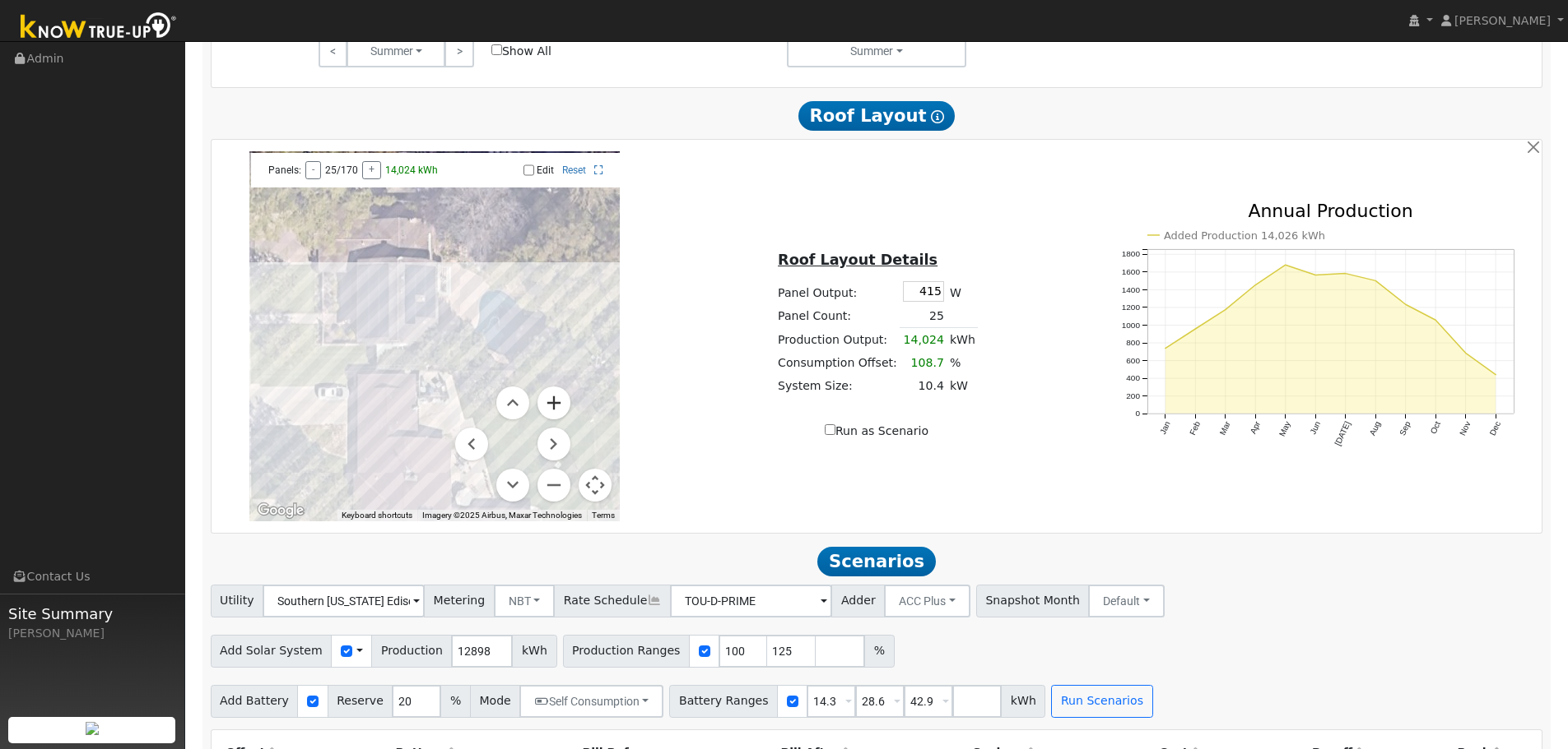
click at [560, 420] on button "Zoom in" at bounding box center [554, 403] width 33 height 33
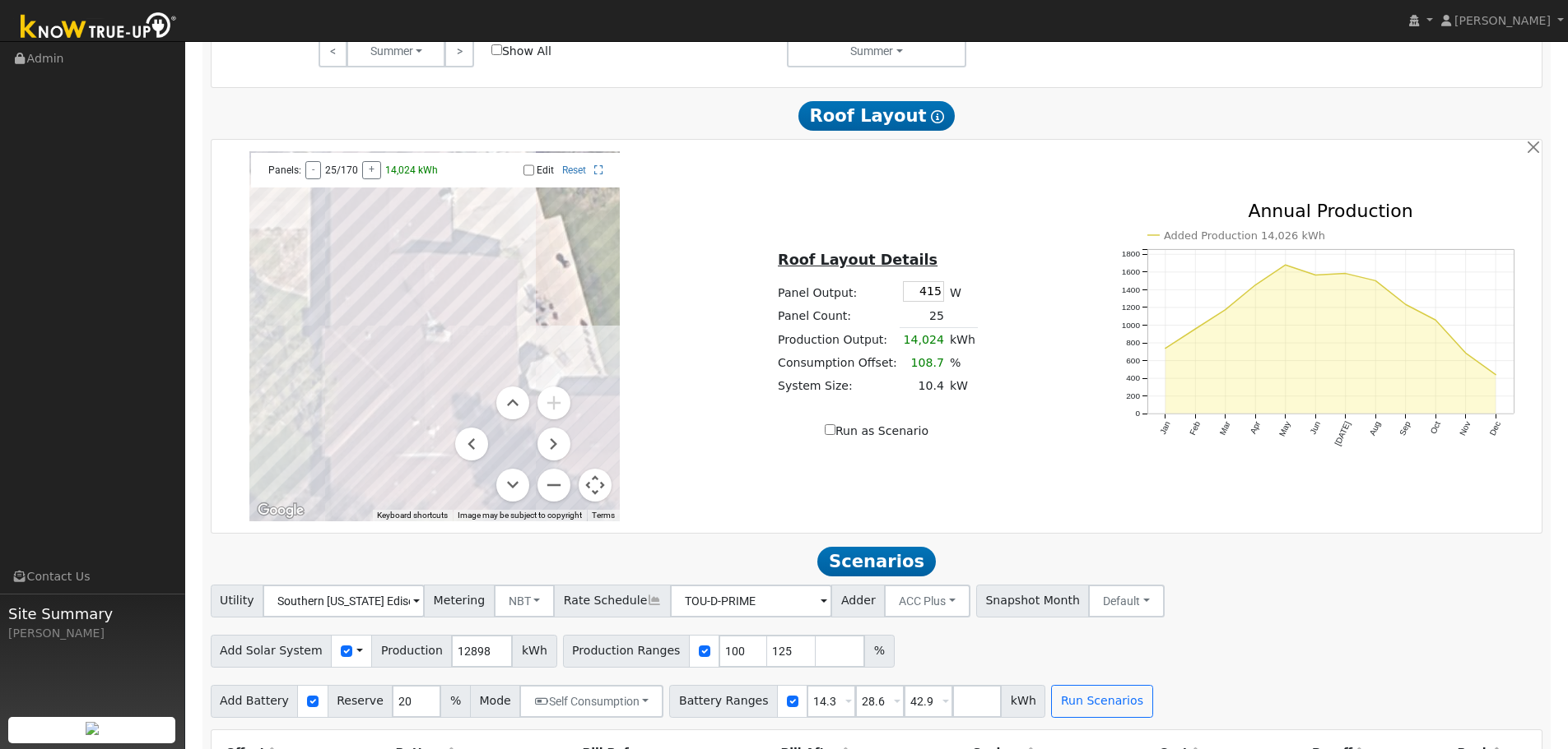
drag, startPoint x: 400, startPoint y: 427, endPoint x: 449, endPoint y: 133, distance: 298.1
click at [449, 133] on div "Scenario Report Powered by Know True-Up ® Energy Consumption Overview Show Help…" at bounding box center [877, 666] width 1349 height 2764
click at [562, 497] on button "Zoom out" at bounding box center [554, 485] width 33 height 33
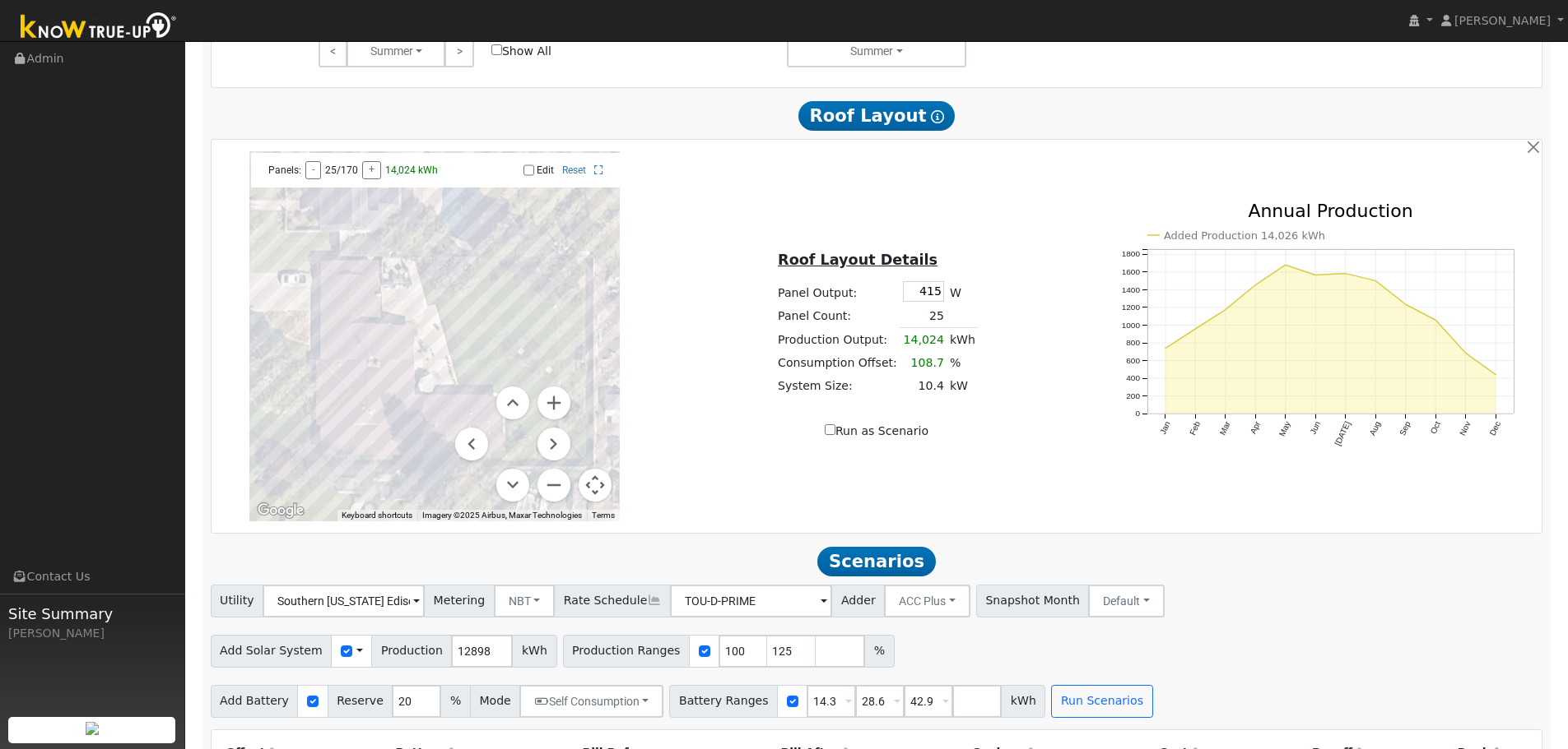
drag, startPoint x: 415, startPoint y: 396, endPoint x: 347, endPoint y: 431, distance: 76.5
click at [347, 431] on div at bounding box center [434, 336] width 370 height 370
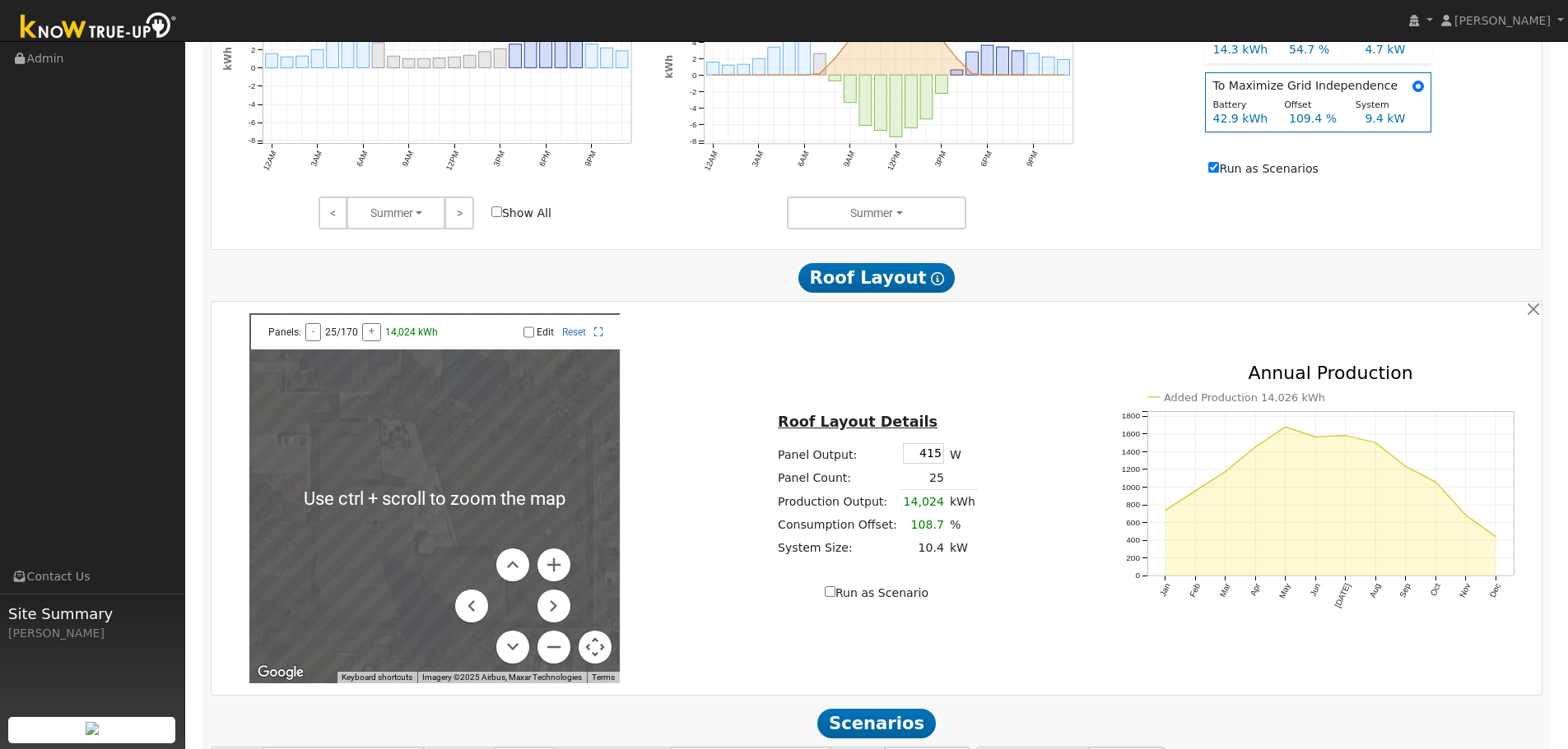
scroll to position [872, 0]
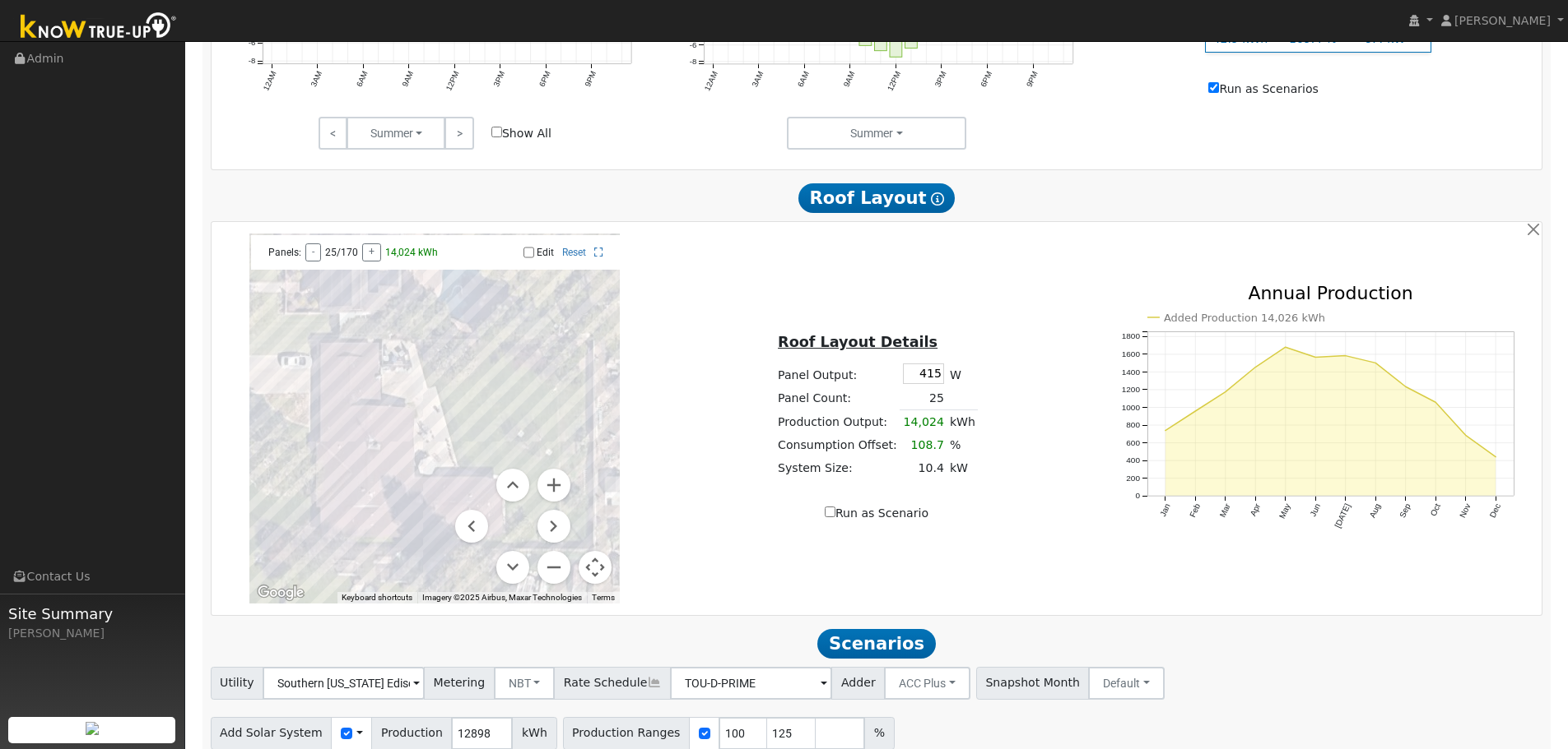
drag, startPoint x: 746, startPoint y: 594, endPoint x: 805, endPoint y: 575, distance: 62.0
click at [805, 575] on div "To navigate the map with touch gestures double-tap and hold your finger on the …" at bounding box center [876, 419] width 1325 height 370
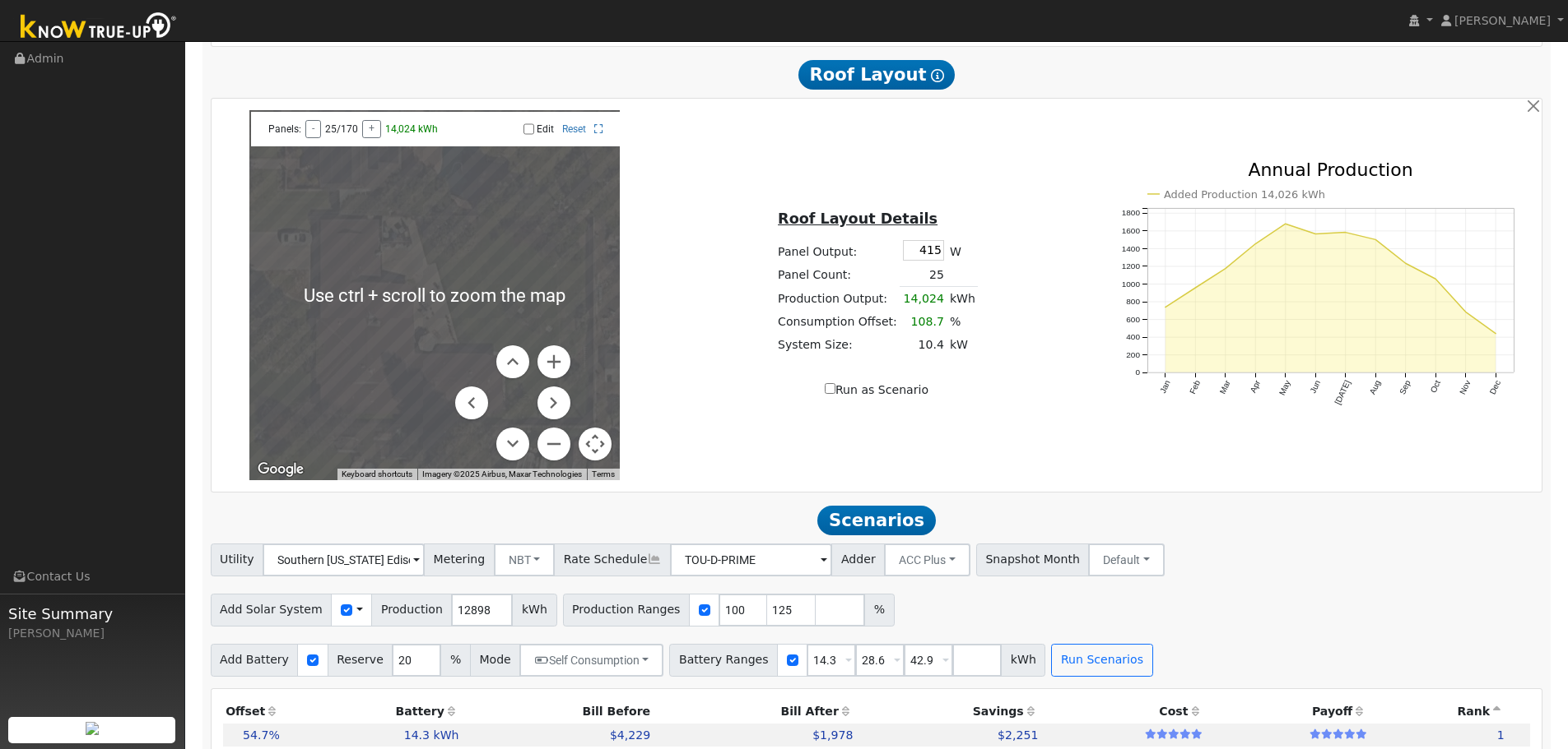
scroll to position [1036, 0]
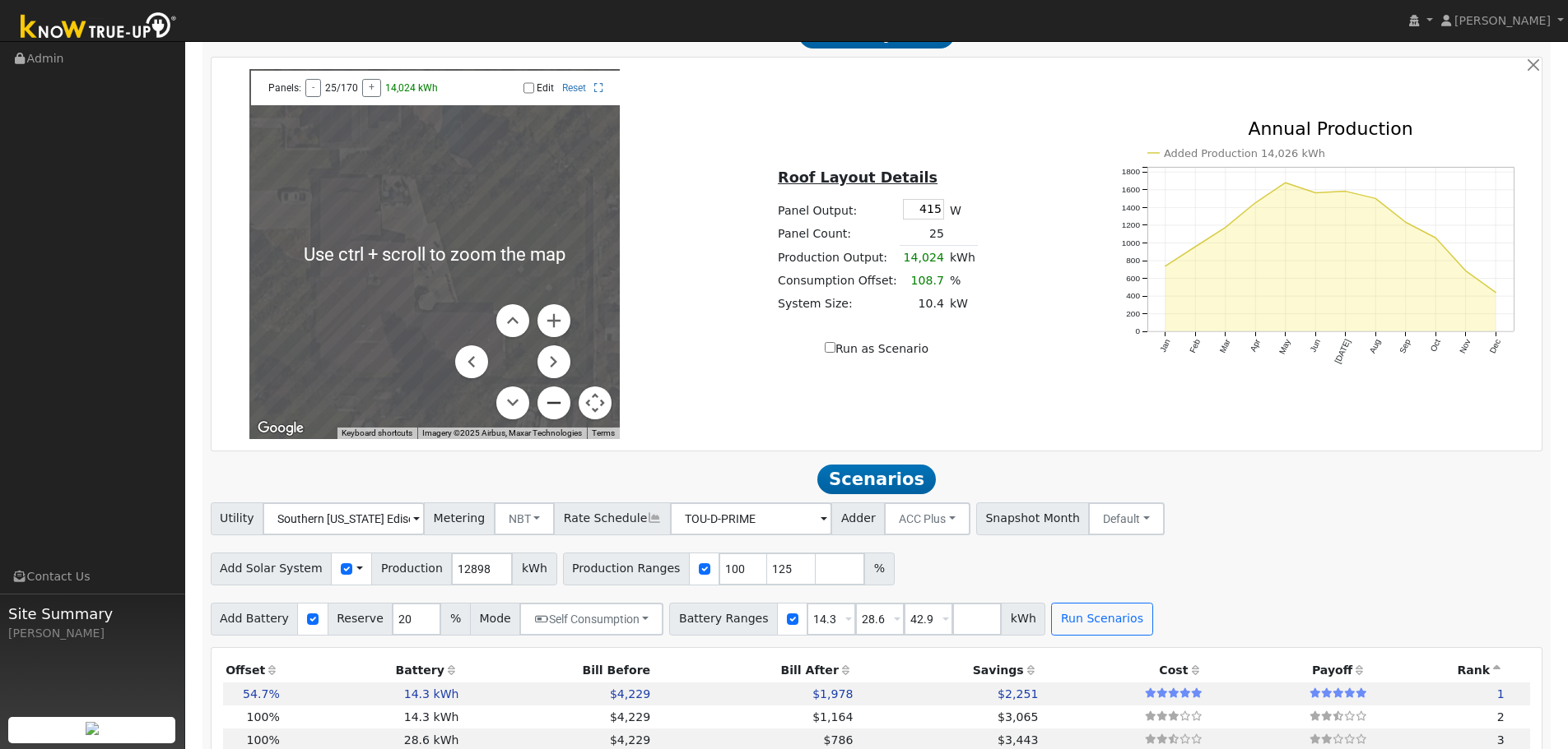
click at [550, 416] on button "Zoom out" at bounding box center [554, 403] width 33 height 33
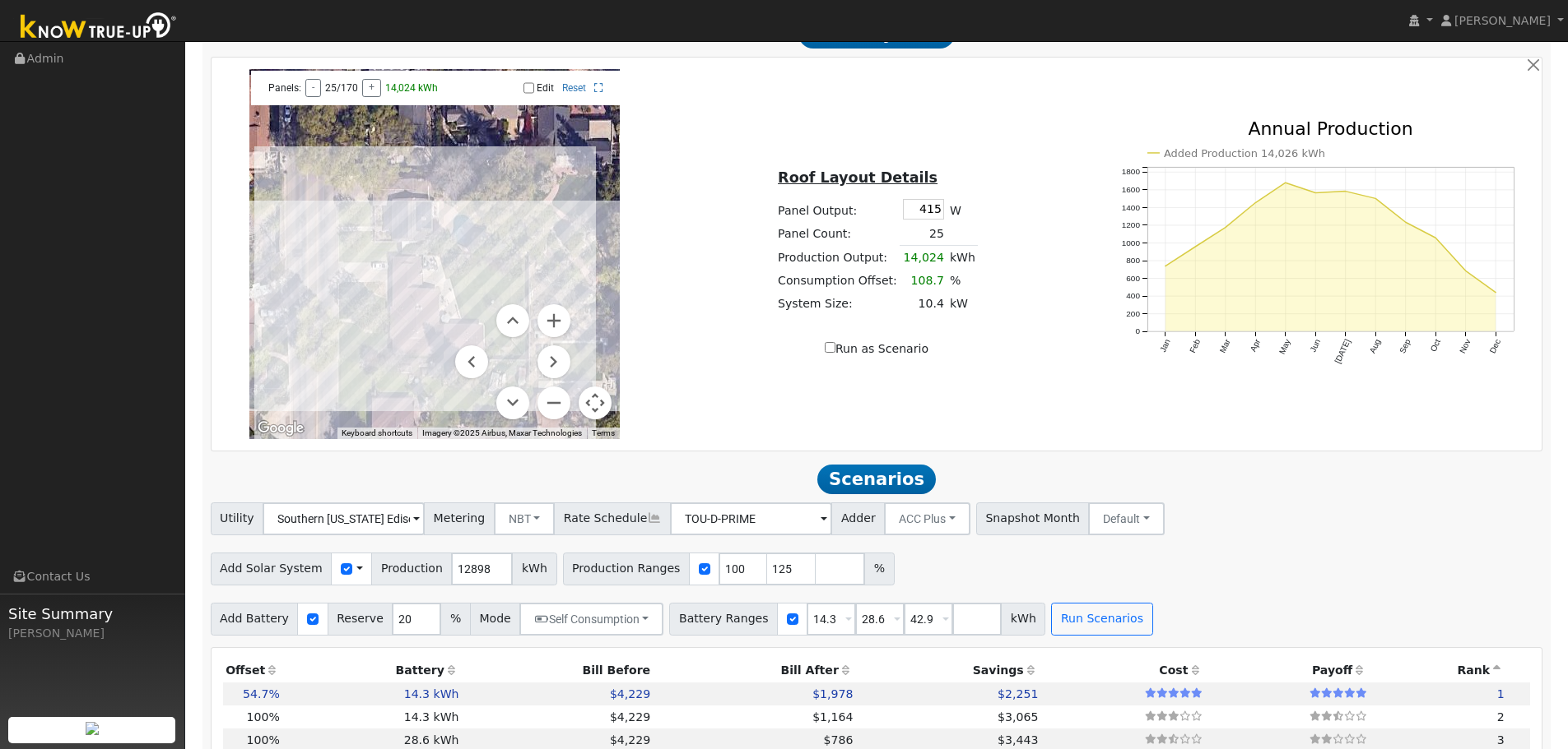
drag, startPoint x: 457, startPoint y: 224, endPoint x: 473, endPoint y: 269, distance: 47.8
click at [473, 269] on div at bounding box center [434, 254] width 370 height 370
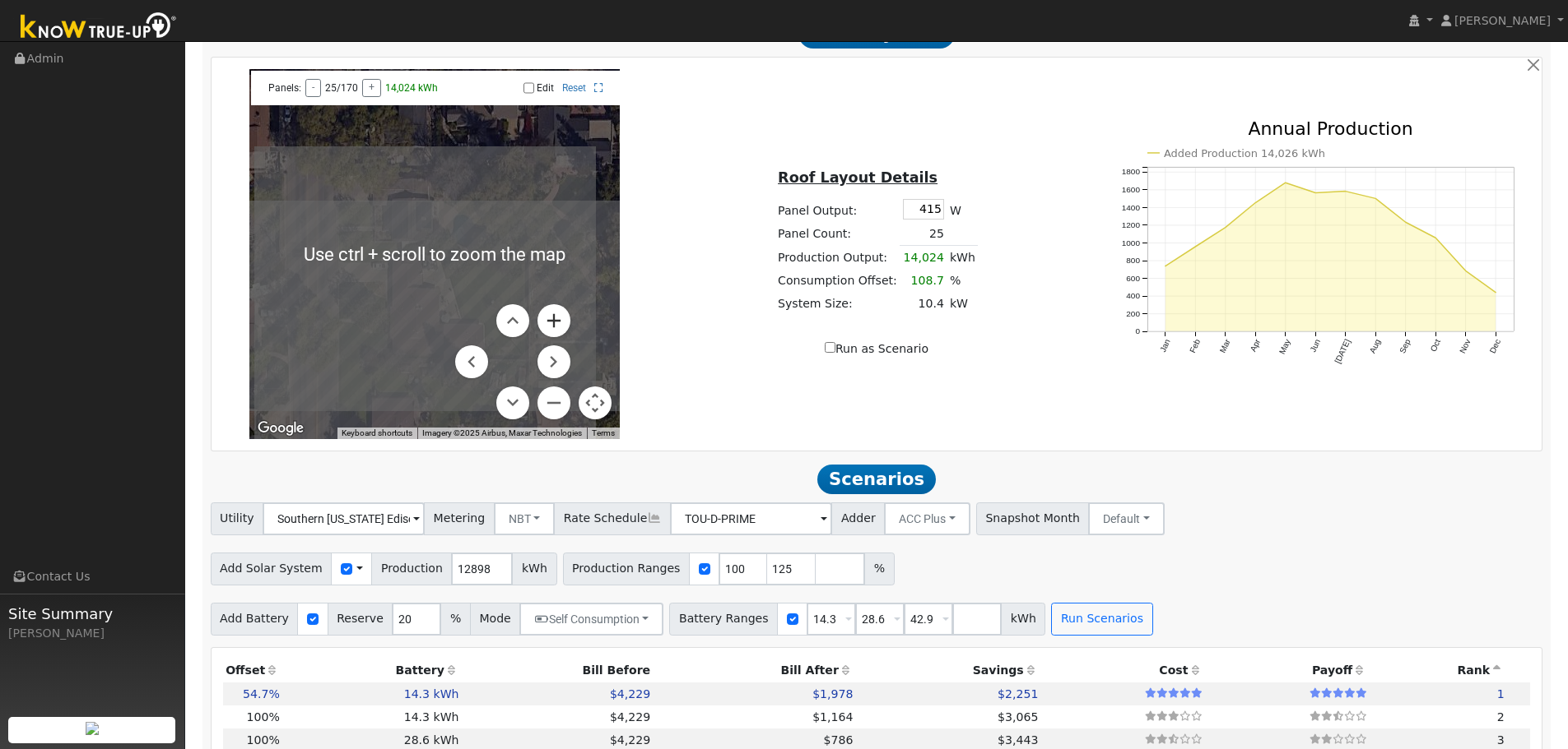
click at [559, 321] on button "Zoom in" at bounding box center [554, 320] width 33 height 33
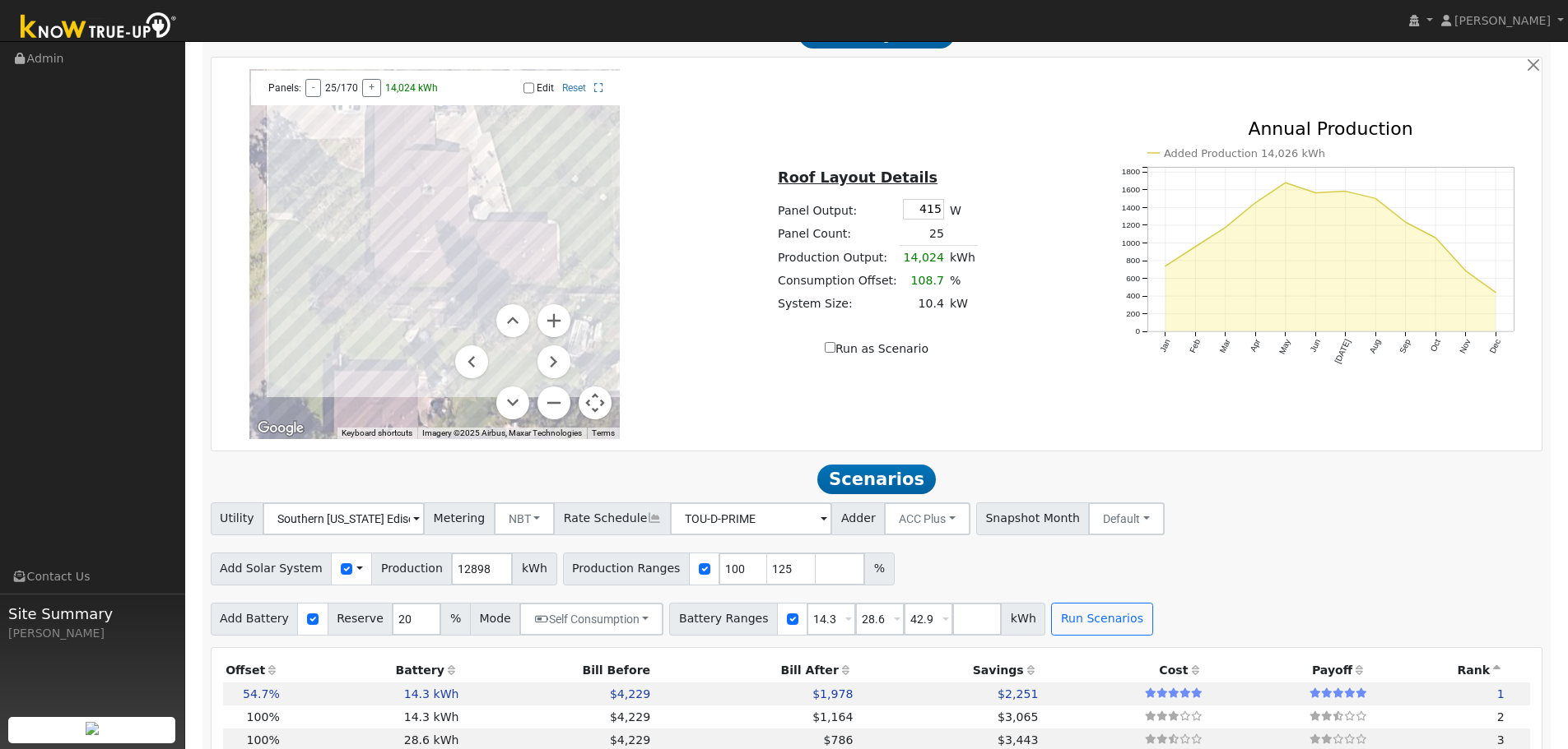
drag, startPoint x: 421, startPoint y: 323, endPoint x: 447, endPoint y: 158, distance: 167.0
click at [447, 158] on div at bounding box center [434, 254] width 370 height 370
click at [596, 420] on button "Map camera controls" at bounding box center [594, 403] width 33 height 33
click at [598, 420] on button "Map camera controls" at bounding box center [594, 403] width 33 height 33
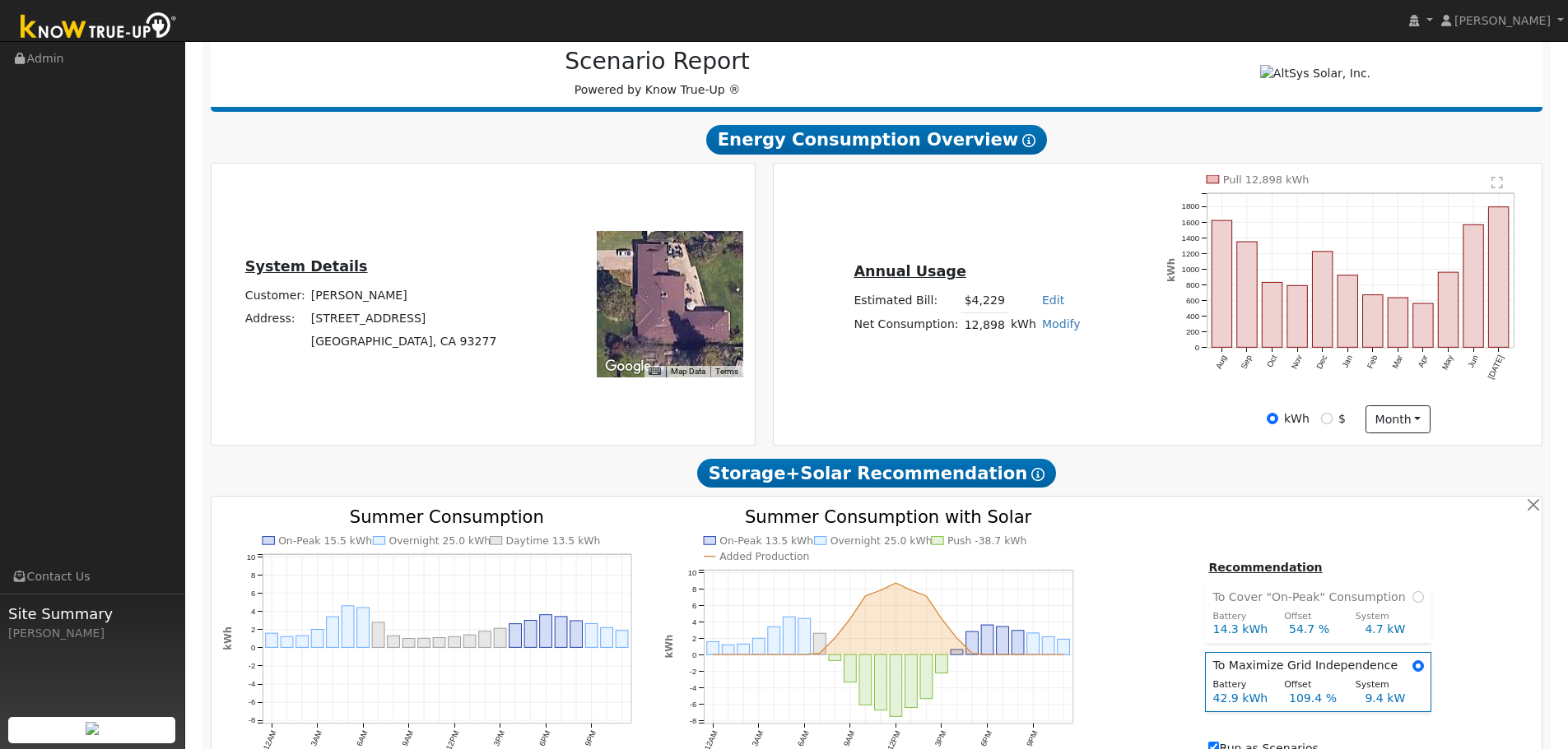
scroll to position [0, 0]
